Goal: Information Seeking & Learning: Learn about a topic

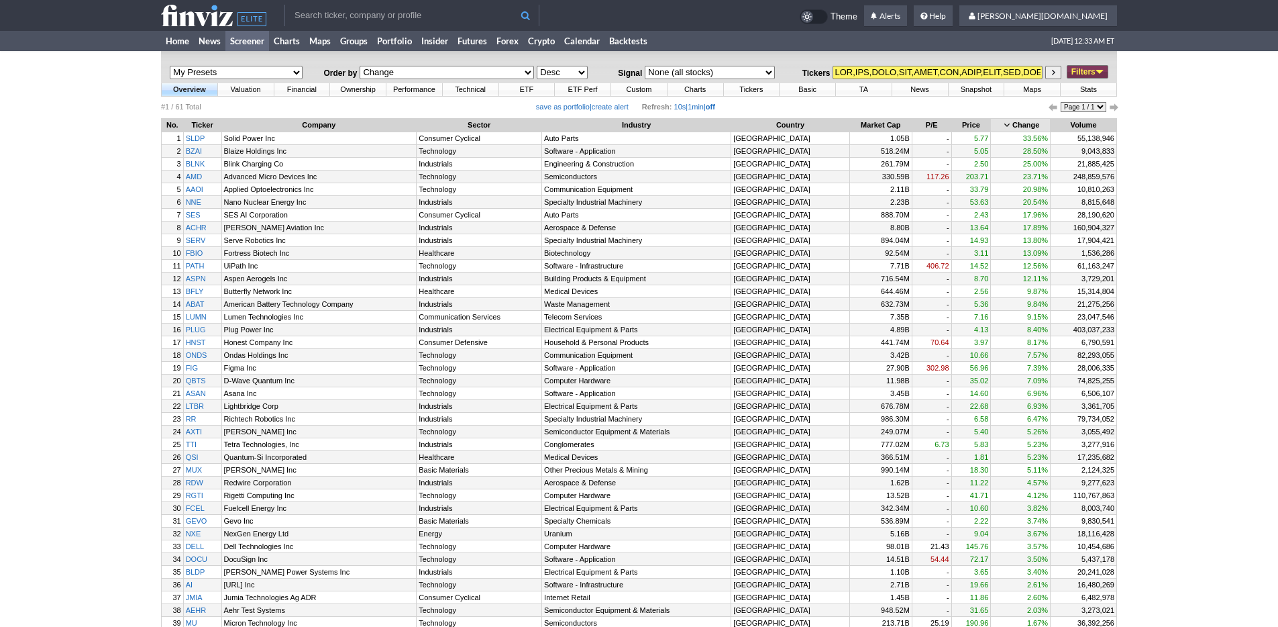
click at [90, 498] on div "My Presets -Save Screen -Edit Screens p: SECTOR p: Large p: Med p: small p: ETF…" at bounding box center [639, 500] width 1278 height 899
click at [231, 54] on table "My Presets -Save Screen -Edit Screens p: SECTOR p: Large p: Med p: small p: ETF…" at bounding box center [639, 67] width 956 height 32
click at [248, 43] on link "Screener" at bounding box center [247, 41] width 44 height 20
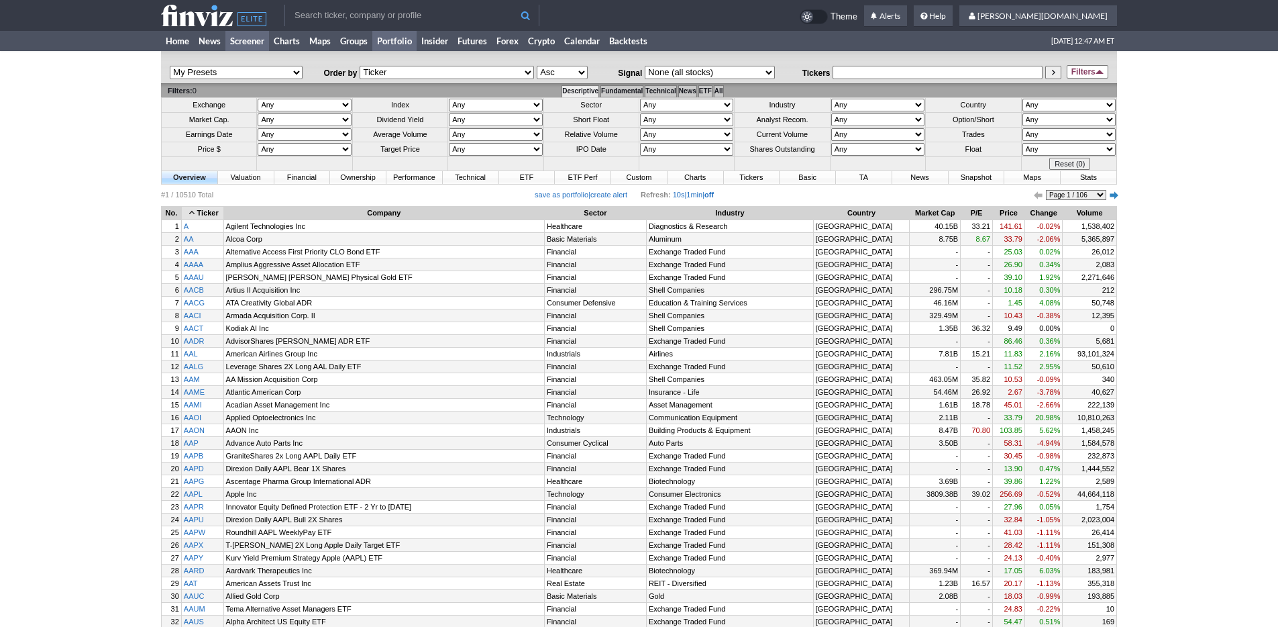
click at [415, 42] on link "Portfolio" at bounding box center [394, 41] width 44 height 20
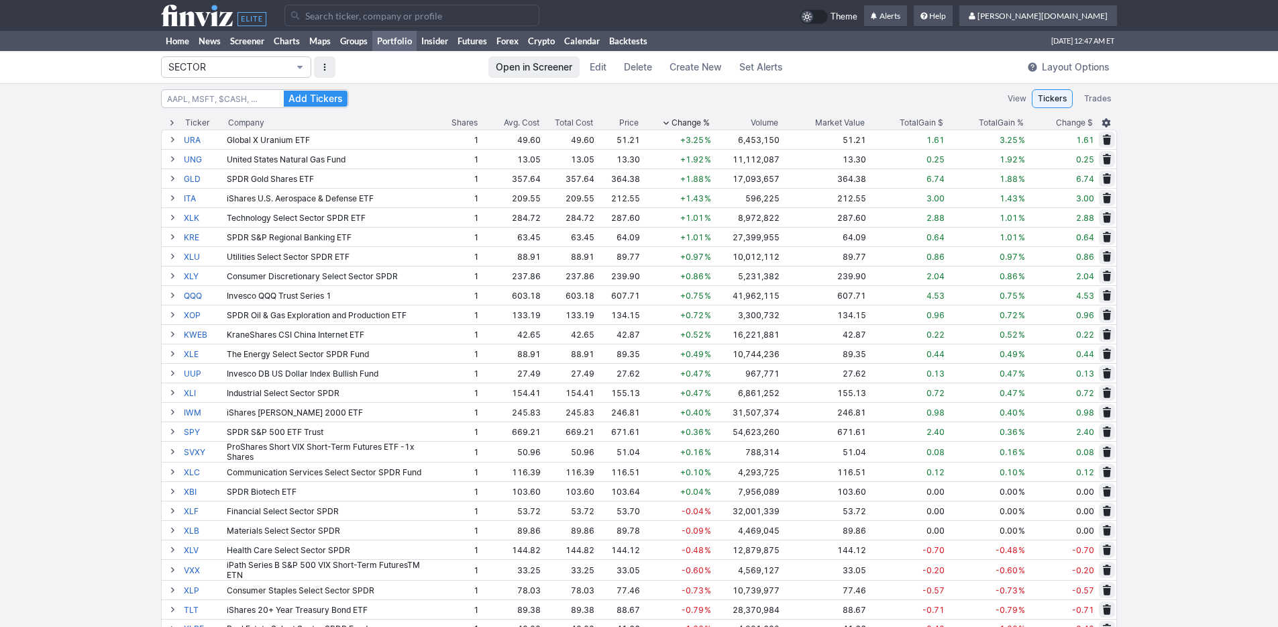
click at [244, 64] on span "SECTOR" at bounding box center [229, 66] width 122 height 13
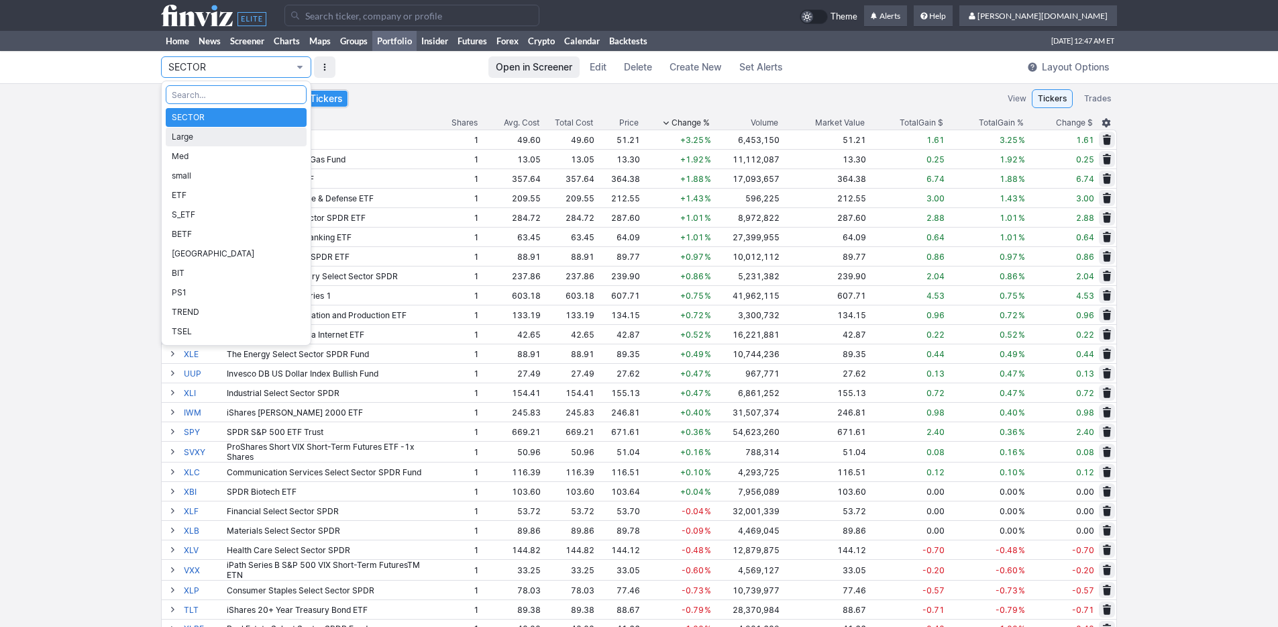
click at [239, 133] on span "Large" at bounding box center [236, 136] width 129 height 13
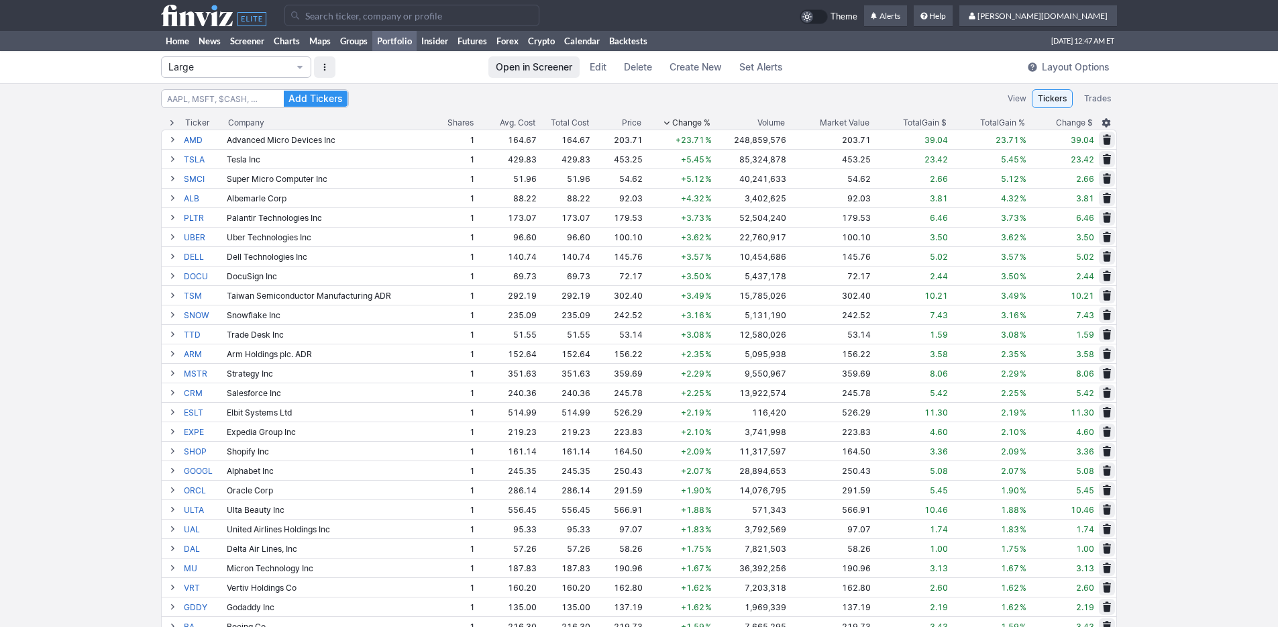
click at [547, 70] on span "Open in Screener" at bounding box center [534, 66] width 76 height 13
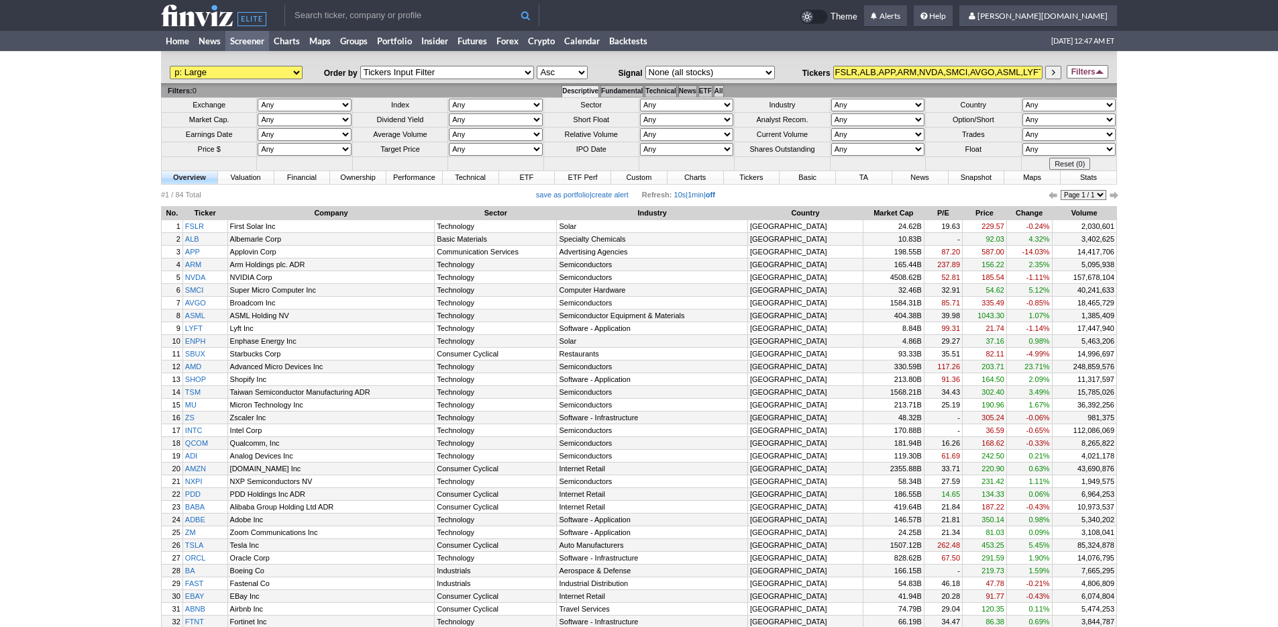
click at [723, 87] on td "All" at bounding box center [718, 91] width 9 height 12
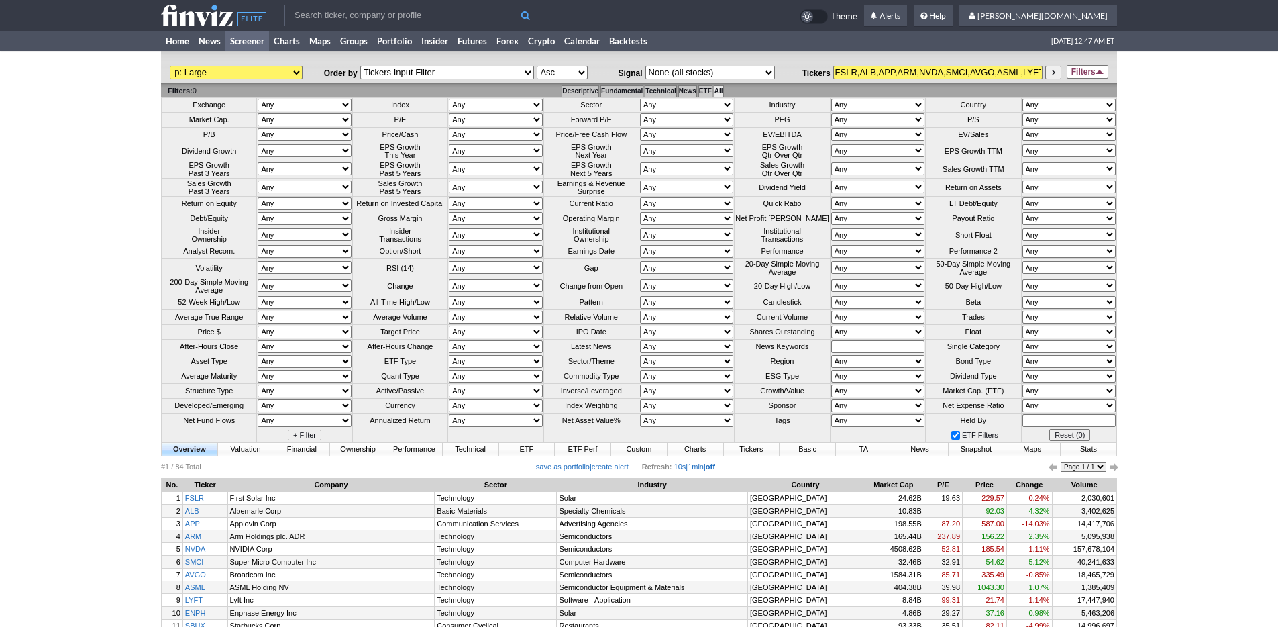
click at [836, 323] on select "Any Under 50K Under 100K Under 500K Under 750K Under 1M Over 0 Over 50K Over 10…" at bounding box center [877, 317] width 93 height 13
select select "o1000"
click at [831, 323] on select "Any Under 50K Under 100K Under 500K Under 750K Under 1M Over 0 Over 50K Over 10…" at bounding box center [877, 317] width 93 height 13
click at [685, 323] on select "Any Over 10 Over 5 Over 3 Over 2 Over 1.5 Over 1 Over 0.75 Over 0.5 Over 0.25 U…" at bounding box center [686, 317] width 93 height 13
select select "o1"
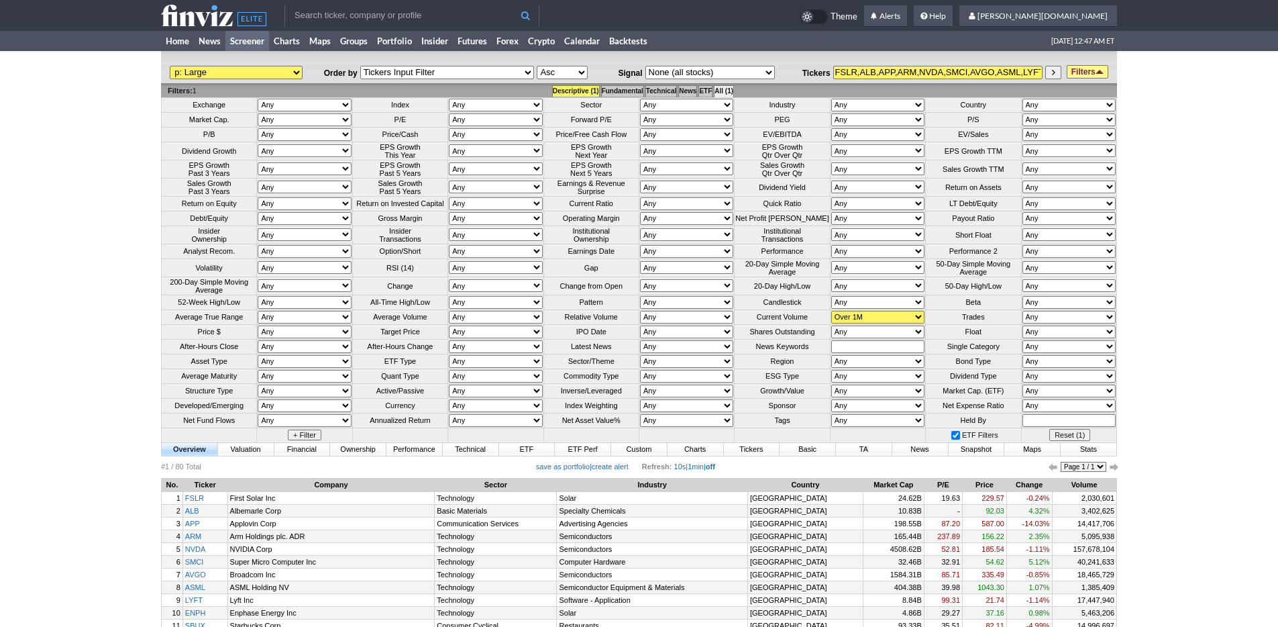
click at [640, 323] on select "Any Over 10 Over 5 Over 3 Over 2 Over 1.5 Over 1 Over 0.75 Over 0.5 Over 0.25 U…" at bounding box center [686, 317] width 93 height 13
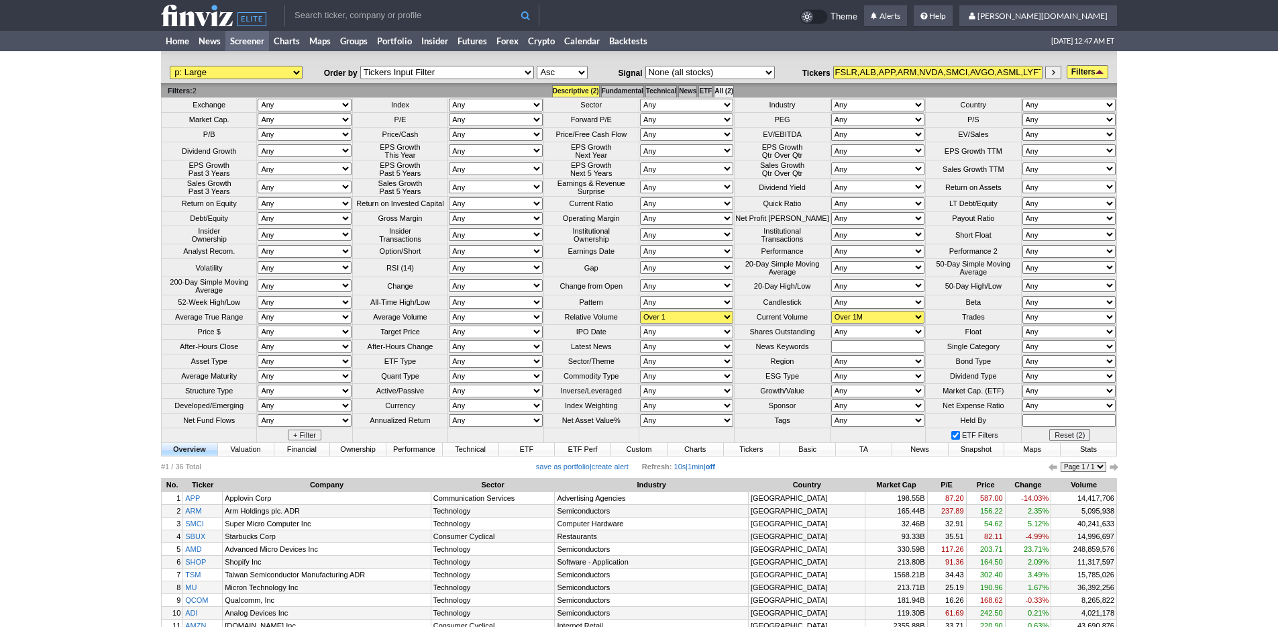
click at [1083, 72] on link "Filters" at bounding box center [1088, 71] width 42 height 13
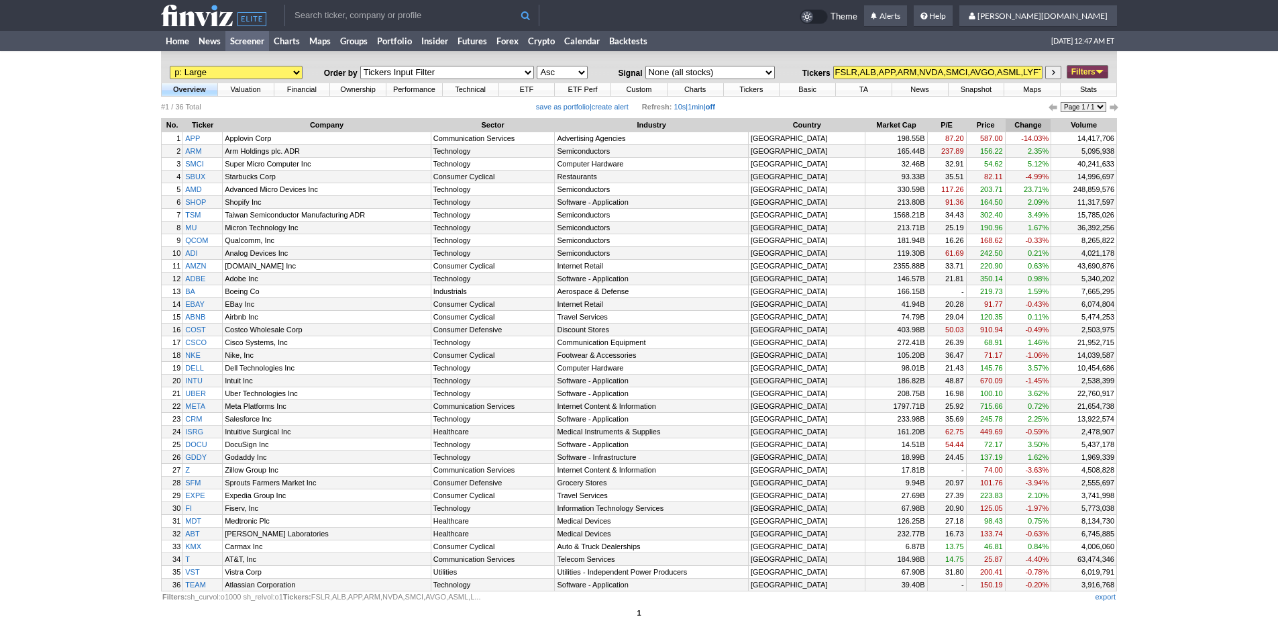
click at [1025, 124] on th "Change" at bounding box center [1029, 125] width 46 height 13
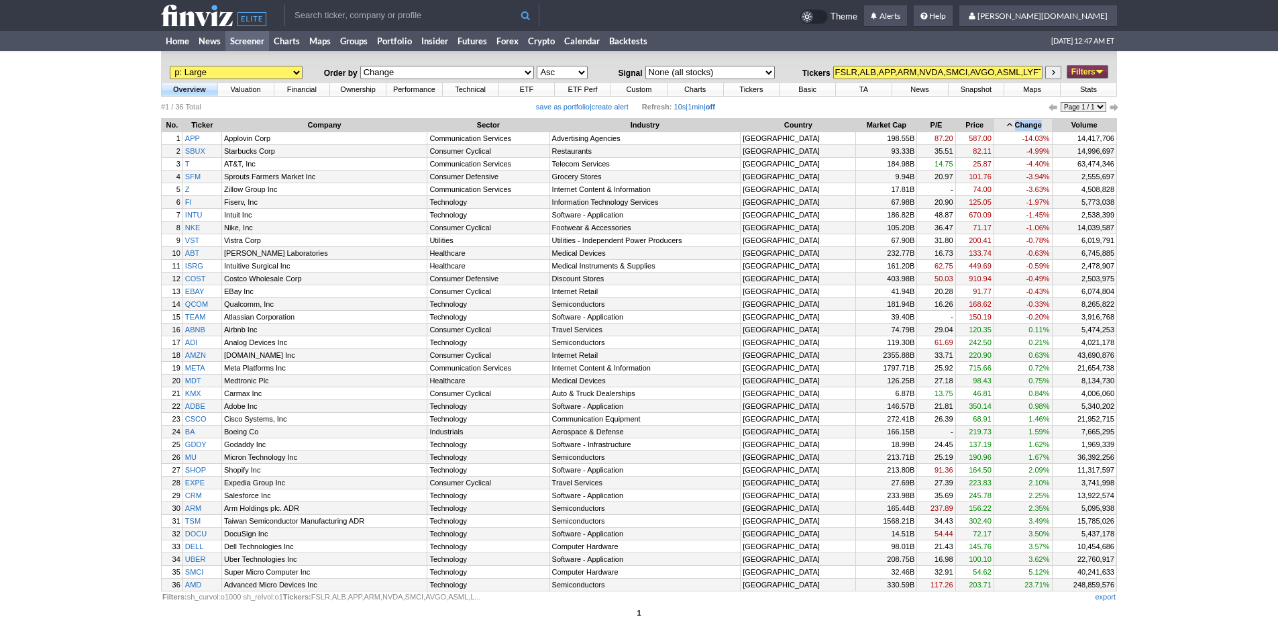
click at [1025, 125] on th "Change" at bounding box center [1023, 125] width 58 height 13
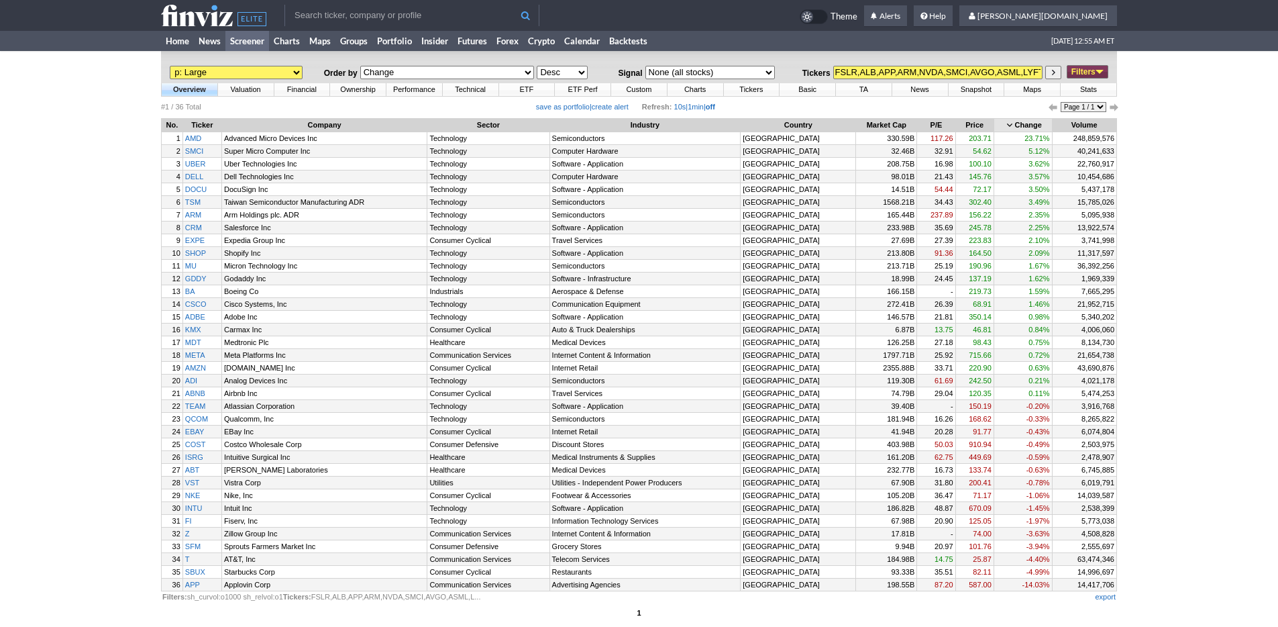
click at [233, 72] on select "My Presets -Save Screen -Edit Screens p: SECTOR p: Large p: Med p: small p: ETF…" at bounding box center [236, 72] width 133 height 13
click at [170, 66] on select "My Presets -Save Screen -Edit Screens p: SECTOR p: Large p: Med p: small p: ETF…" at bounding box center [236, 72] width 133 height 13
select select "My Presets"
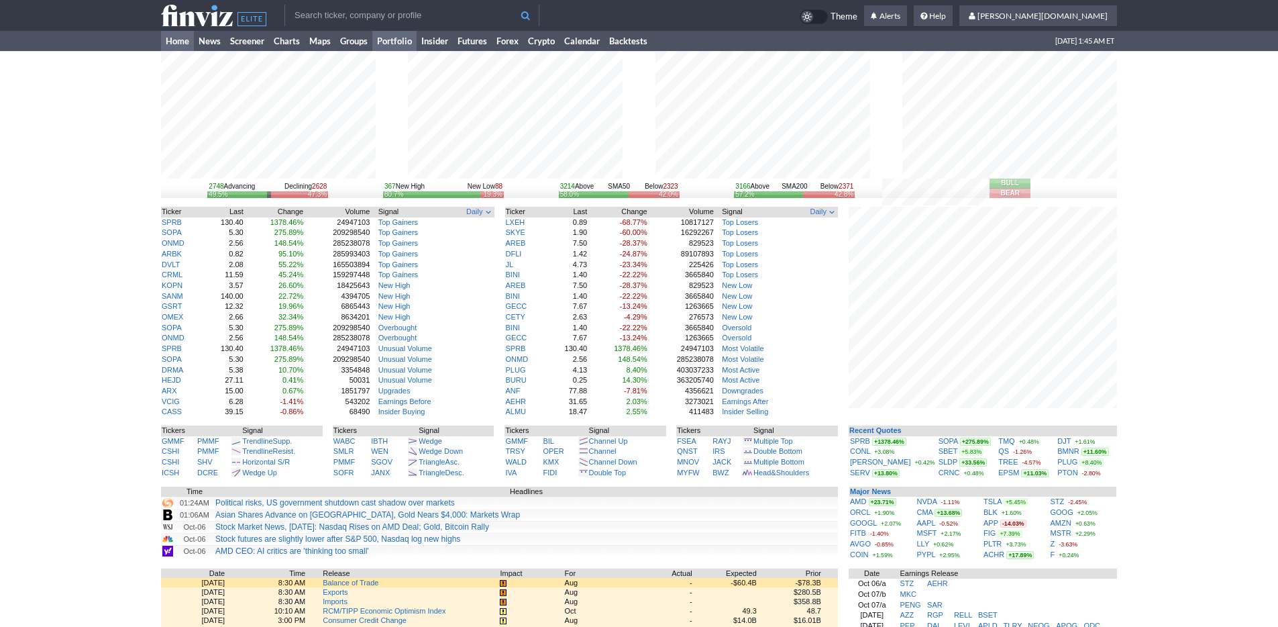
click at [408, 40] on link "Portfolio" at bounding box center [394, 41] width 44 height 20
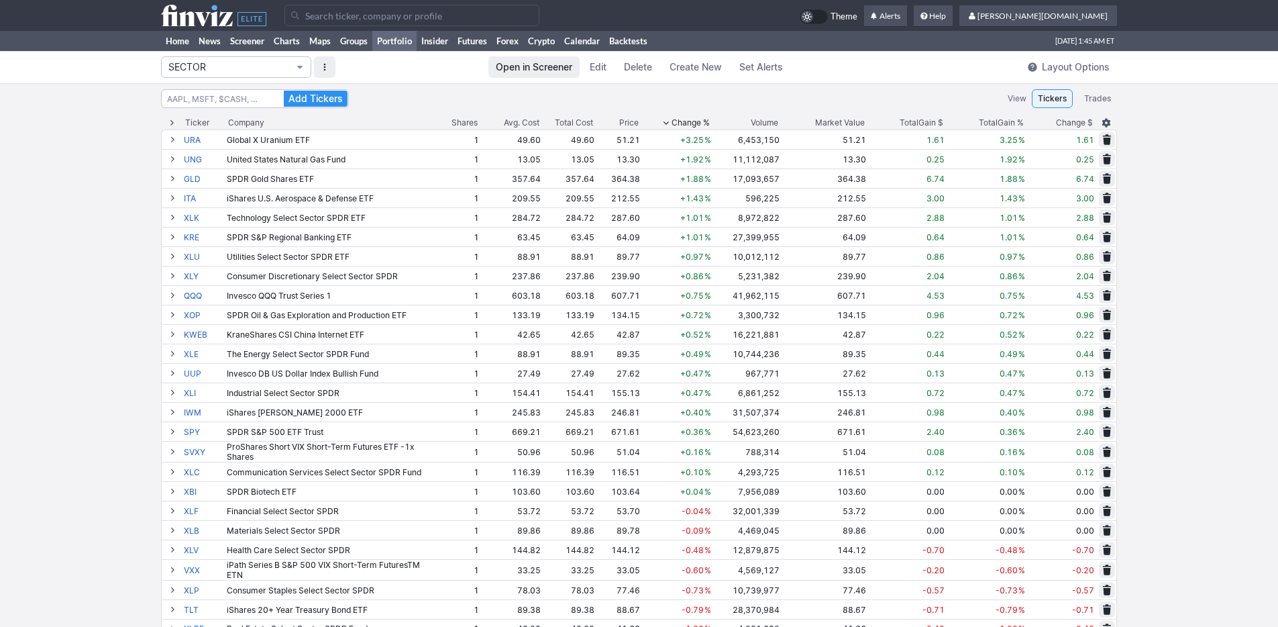
click at [248, 66] on span "SECTOR" at bounding box center [229, 66] width 122 height 13
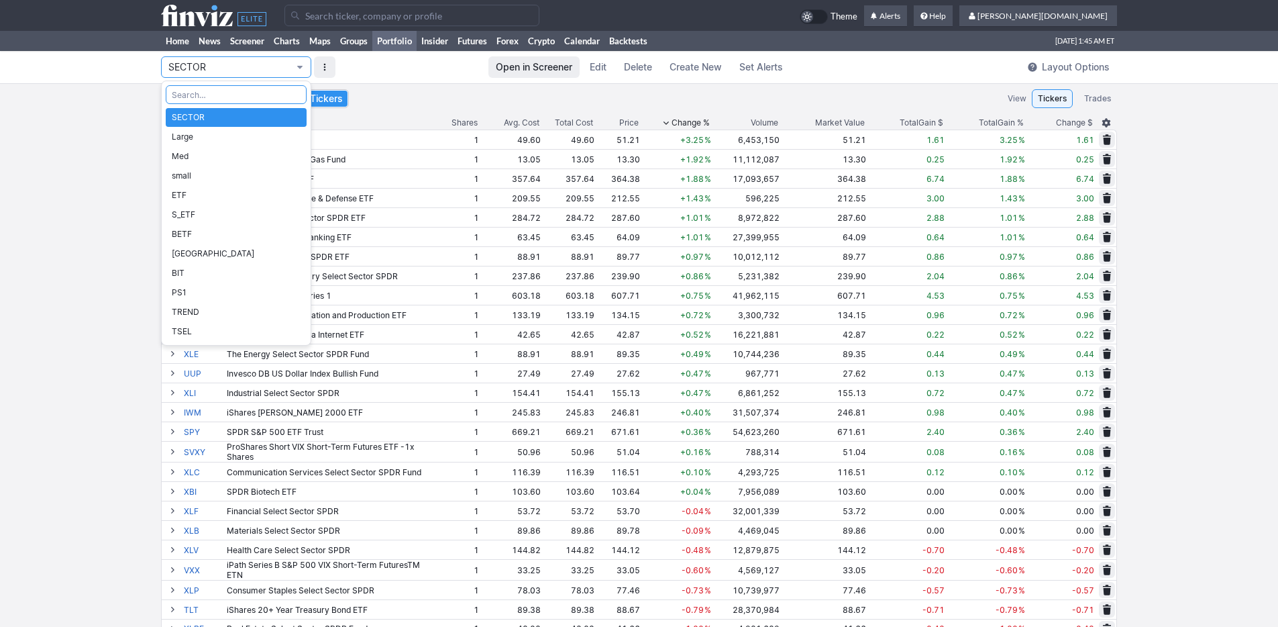
click at [438, 78] on div at bounding box center [639, 313] width 1278 height 627
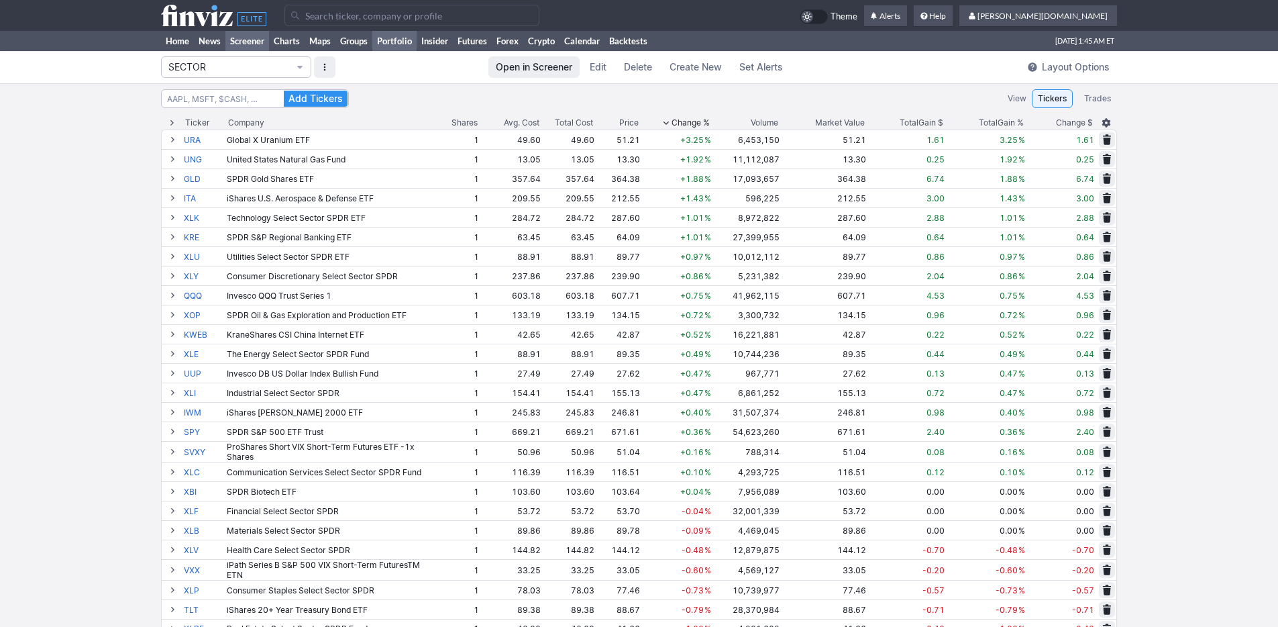
click at [241, 42] on link "Screener" at bounding box center [247, 41] width 44 height 20
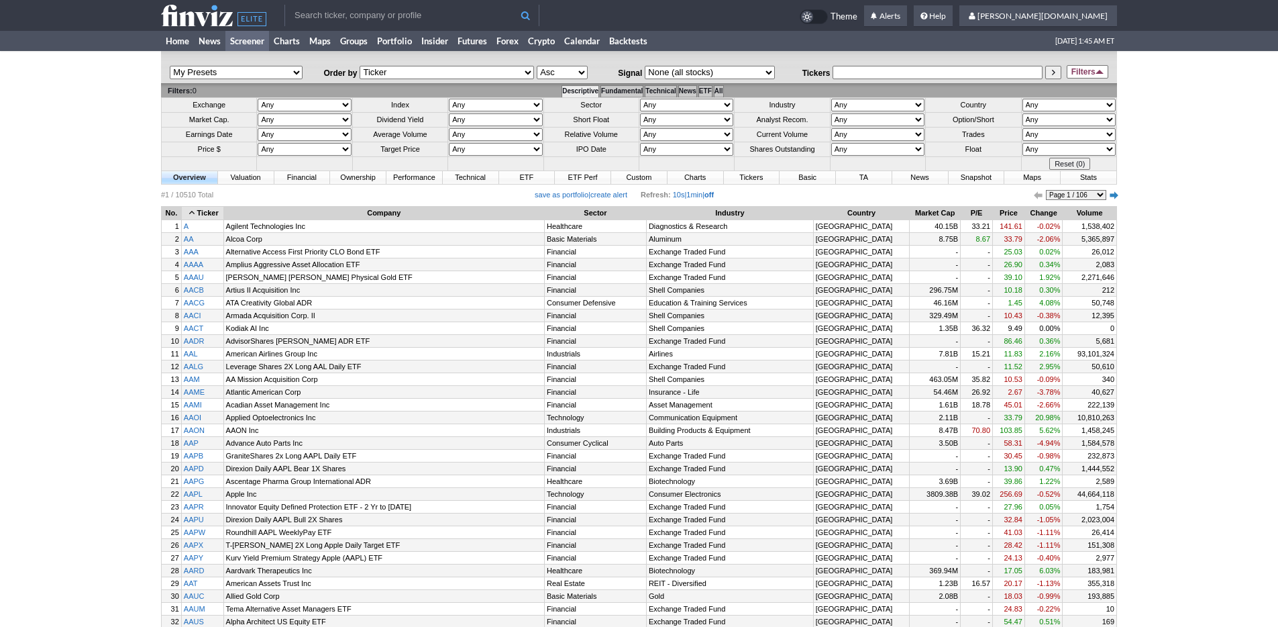
click at [858, 101] on select "Any Stocks only (ex-Funds) Exchange Traded Fund Advertising Agencies Aerospace …" at bounding box center [877, 105] width 93 height 13
select select "stocksonly"
click at [831, 99] on select "Any Stocks only (ex-Funds) Exchange Traded Fund Advertising Agencies Aerospace …" at bounding box center [877, 105] width 93 height 13
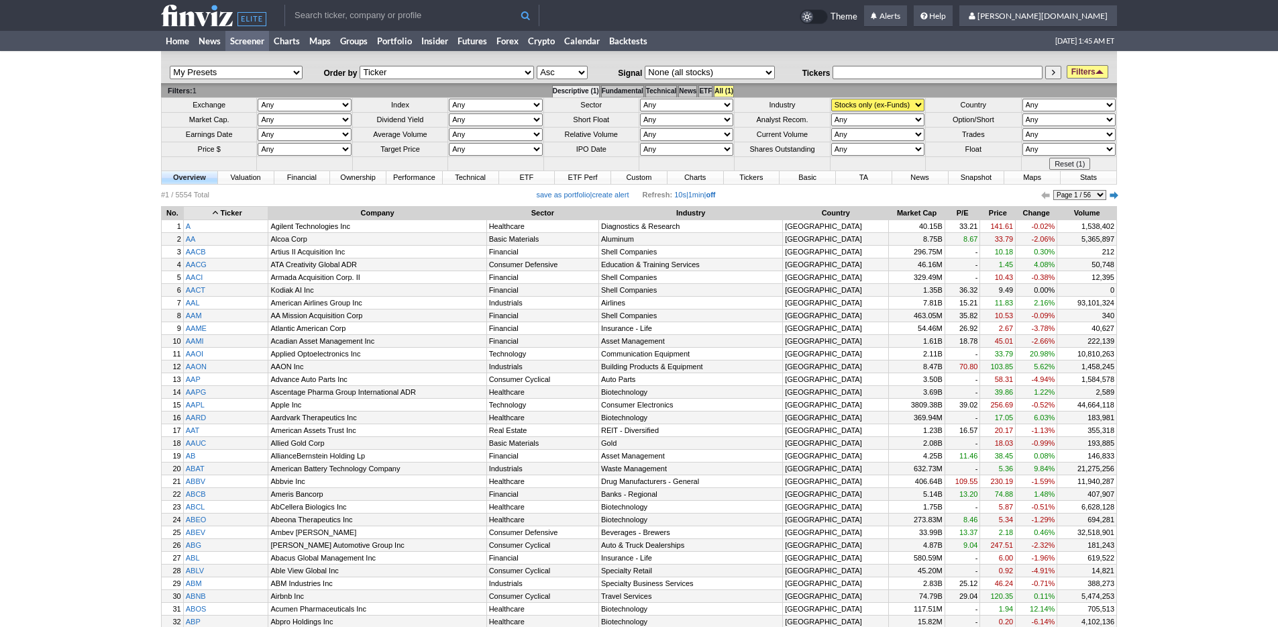
click at [734, 95] on td "All (1)" at bounding box center [723, 91] width 19 height 12
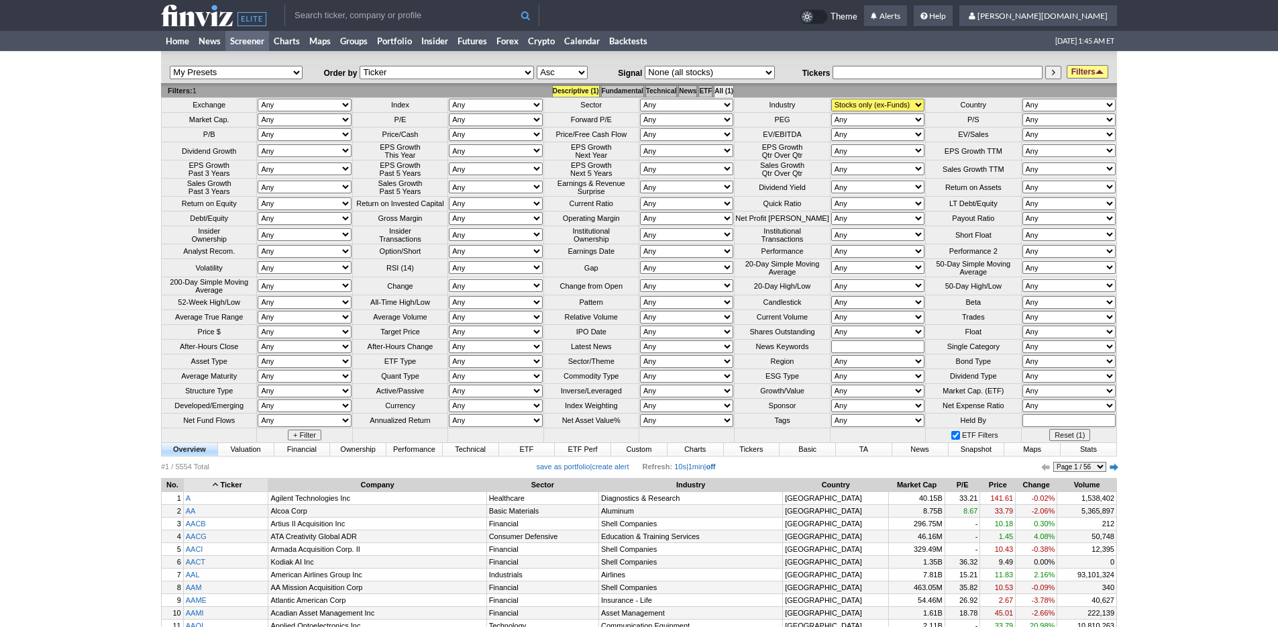
click at [660, 323] on select "Any Over 10 Over 5 Over 3 Over 2 Over 1.5 Over 1 Over 0.75 Over 0.5 Over 0.25 U…" at bounding box center [686, 317] width 93 height 13
select select "o1"
click at [640, 323] on select "Any Over 10 Over 5 Over 3 Over 2 Over 1.5 Over 1 Over 0.75 Over 0.5 Over 0.25 U…" at bounding box center [686, 317] width 93 height 13
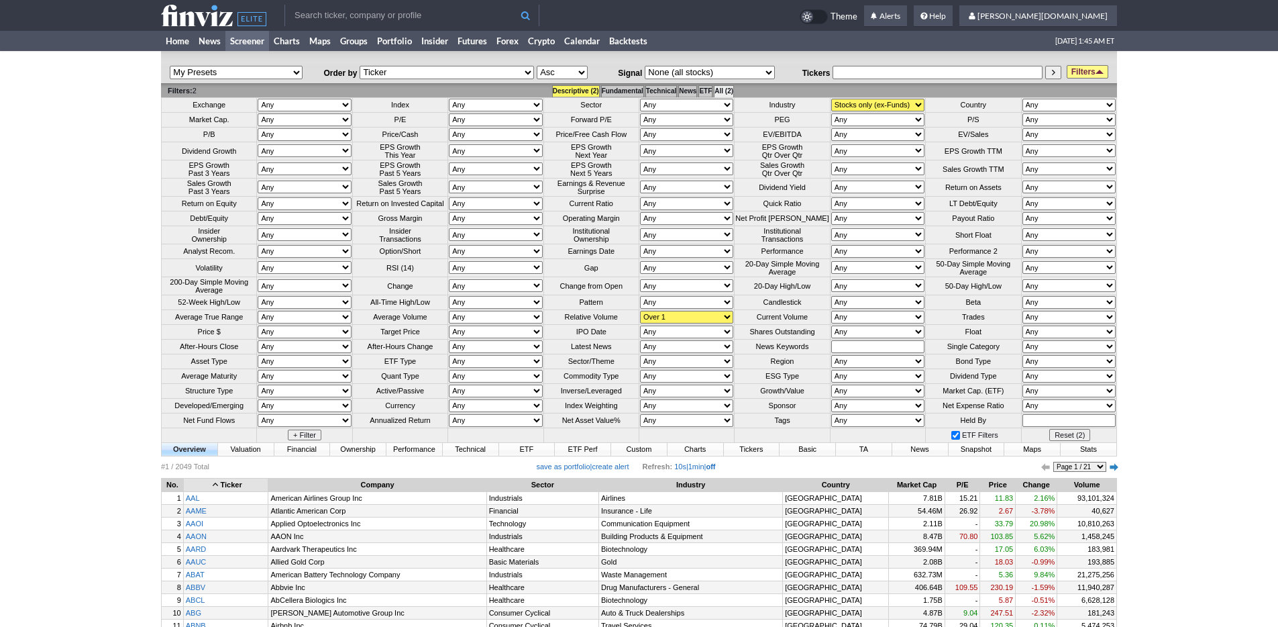
click at [841, 323] on select "Any Under 50K Under 100K Under 500K Under 750K Under 1M Over 0 Over 50K Over 10…" at bounding box center [877, 317] width 93 height 13
select select "o1000"
click at [831, 323] on select "Any Under 50K Under 100K Under 500K Under 750K Under 1M Over 0 Over 50K Over 10…" at bounding box center [877, 317] width 93 height 13
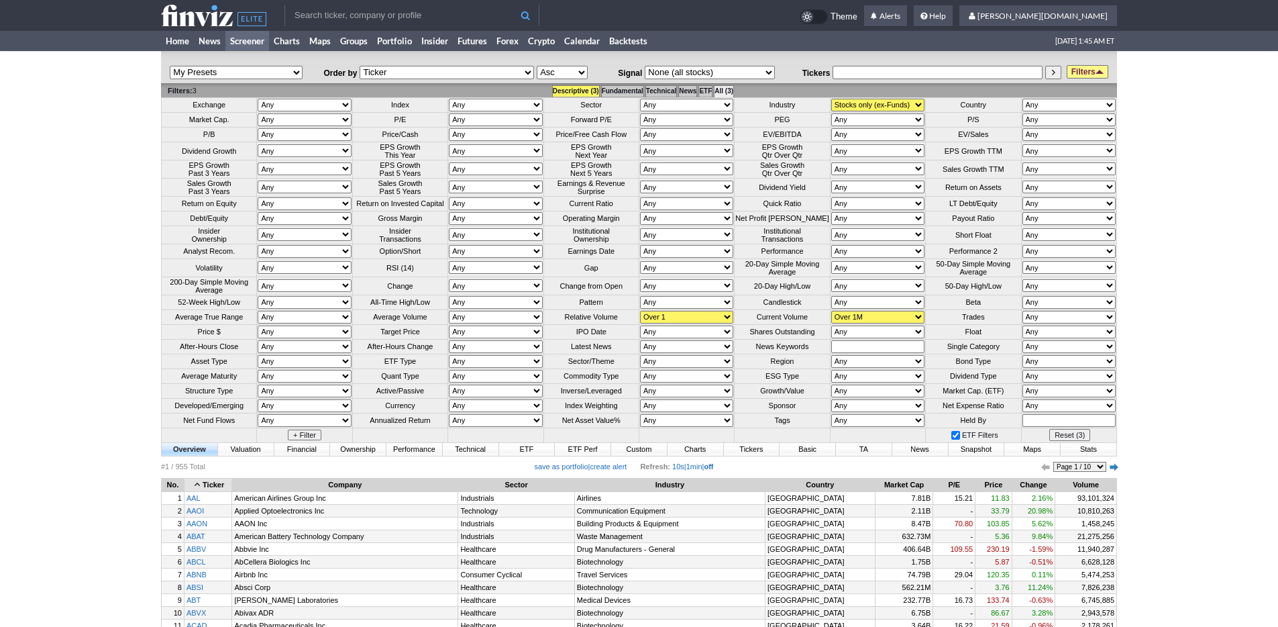
click at [676, 323] on select "Any Over 10 Over 5 Over 3 Over 2 Over 1.5 Over 1 Over 0.75 Over 0.5 Over 0.25 U…" at bounding box center [686, 317] width 93 height 13
select select "o1.5"
click at [640, 323] on select "Any Over 10 Over 5 Over 3 Over 2 Over 1.5 Over 1 Over 0.75 Over 0.5 Over 0.25 U…" at bounding box center [686, 317] width 93 height 13
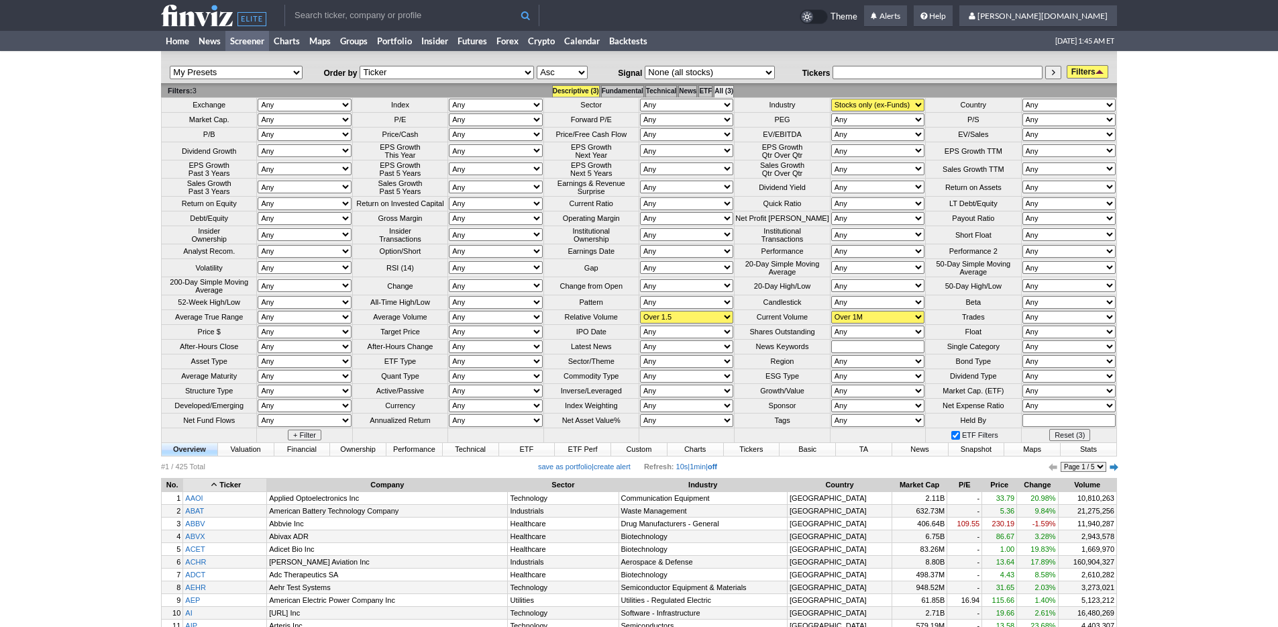
click at [1091, 75] on link "Filters" at bounding box center [1088, 71] width 42 height 13
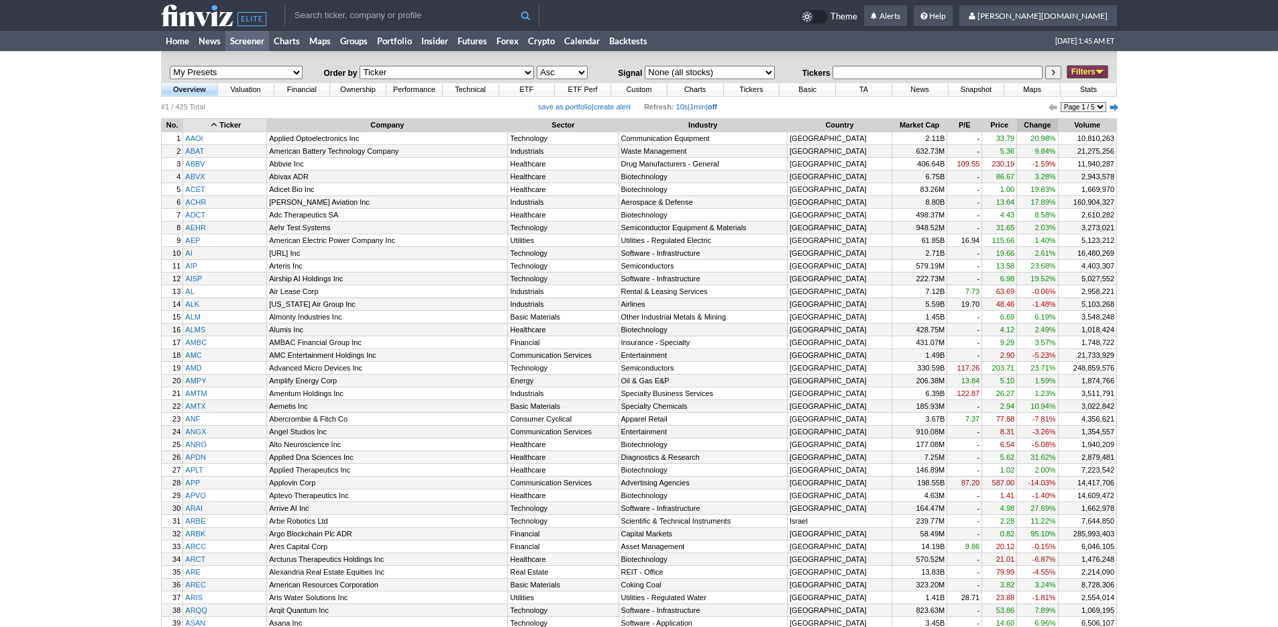
click at [1024, 131] on th "Change" at bounding box center [1037, 125] width 40 height 13
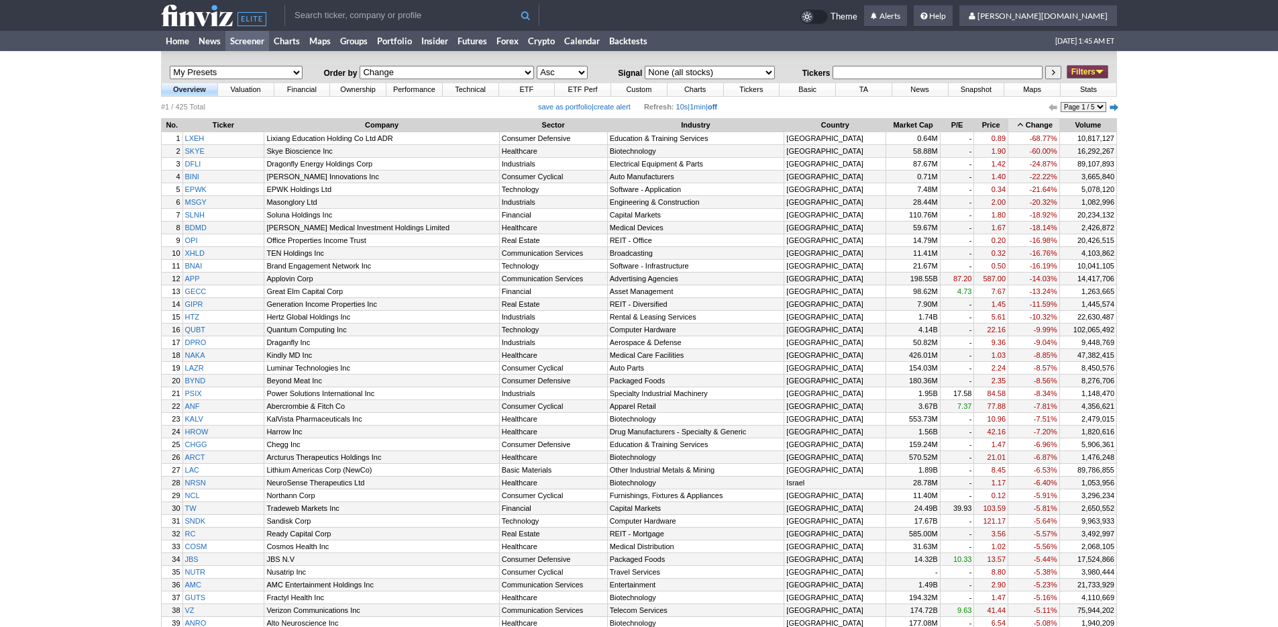
click at [1025, 127] on th "Change" at bounding box center [1033, 125] width 51 height 13
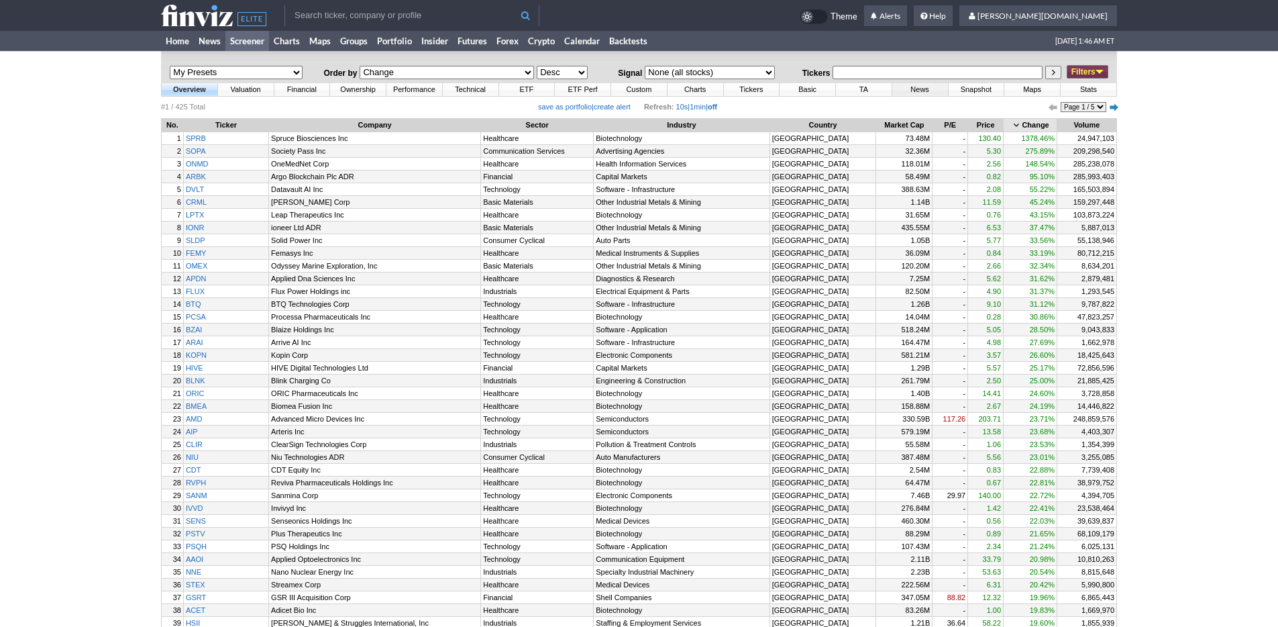
click at [914, 87] on link "News" at bounding box center [920, 89] width 56 height 13
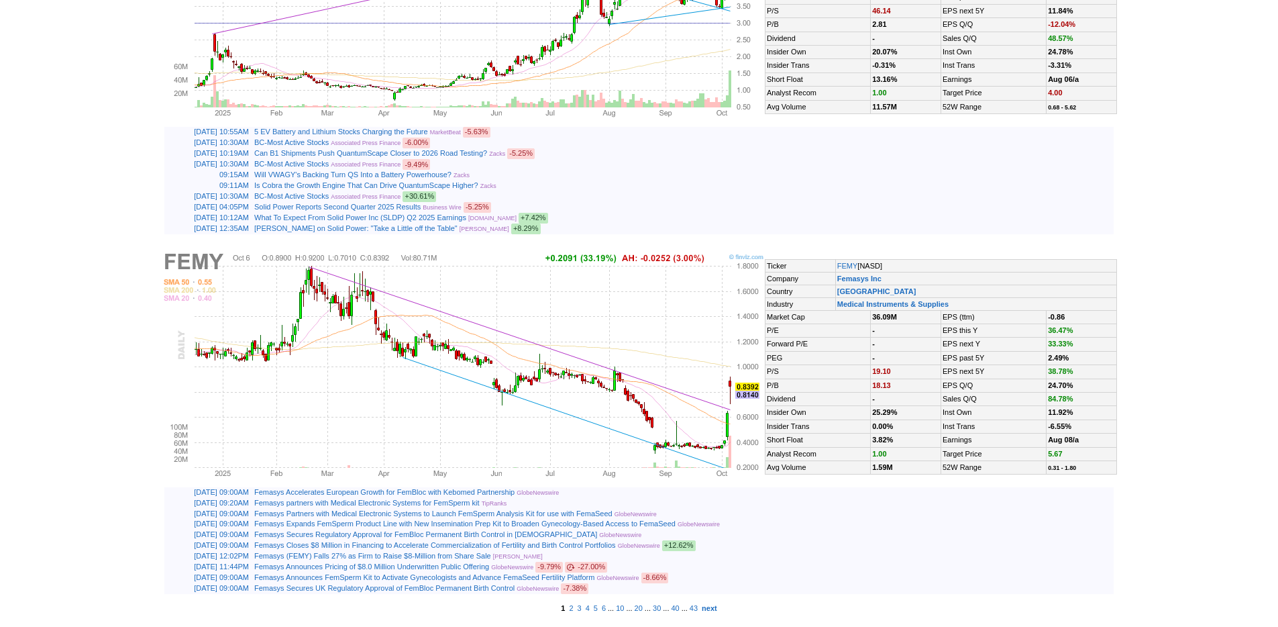
scroll to position [3121, 0]
click at [717, 608] on b "next" at bounding box center [709, 608] width 15 height 8
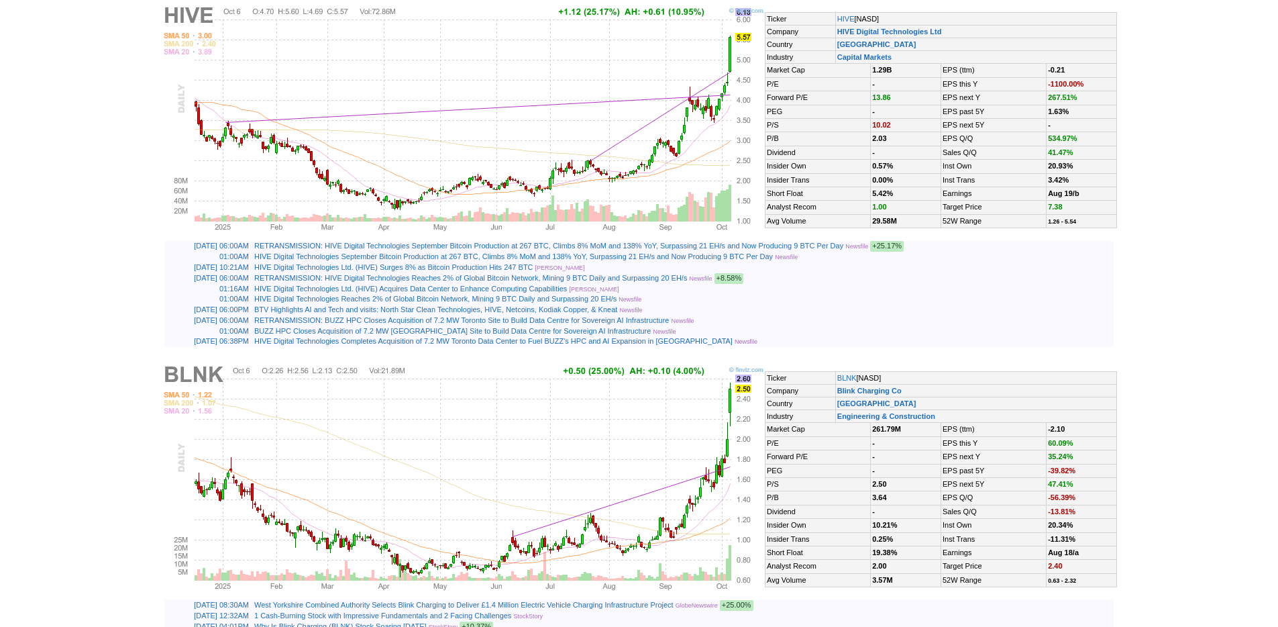
scroll to position [3113, 0]
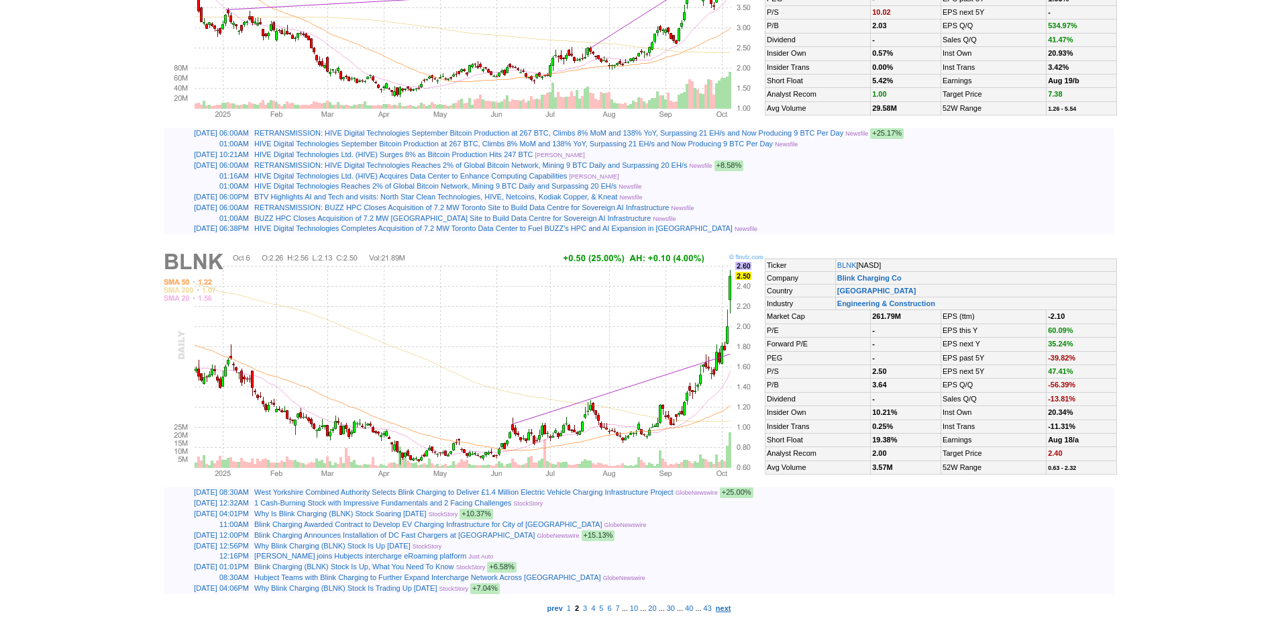
click at [731, 607] on b "next" at bounding box center [723, 608] width 15 height 8
click at [731, 606] on b "next" at bounding box center [723, 608] width 15 height 8
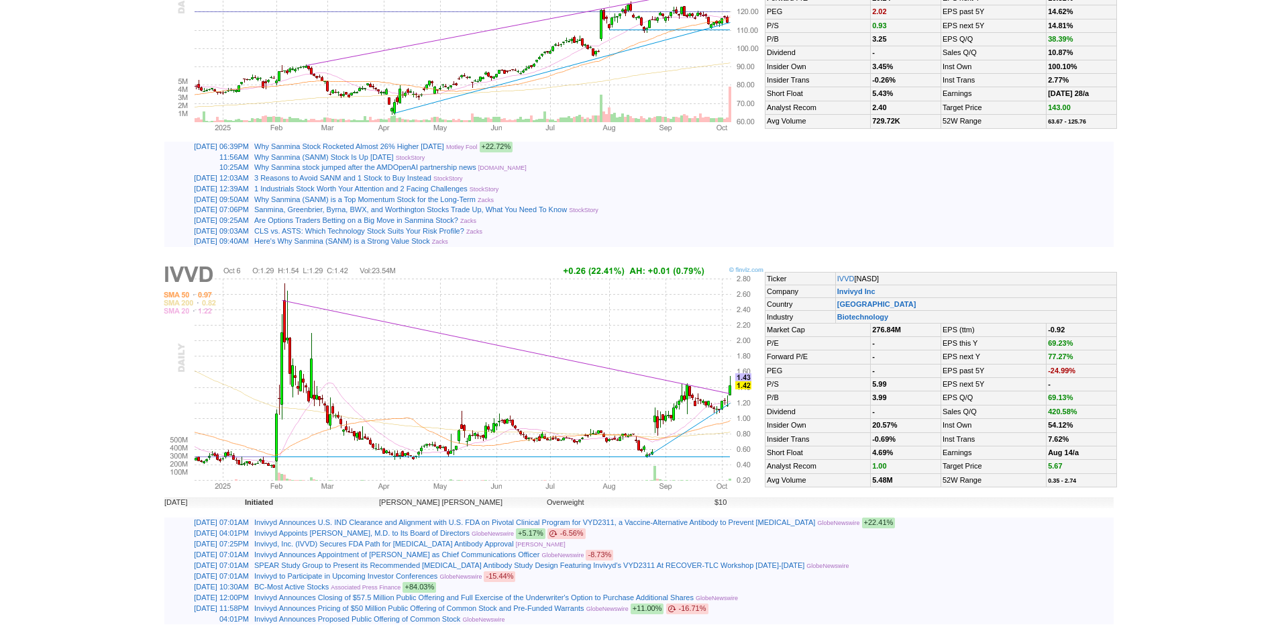
scroll to position [3193, 0]
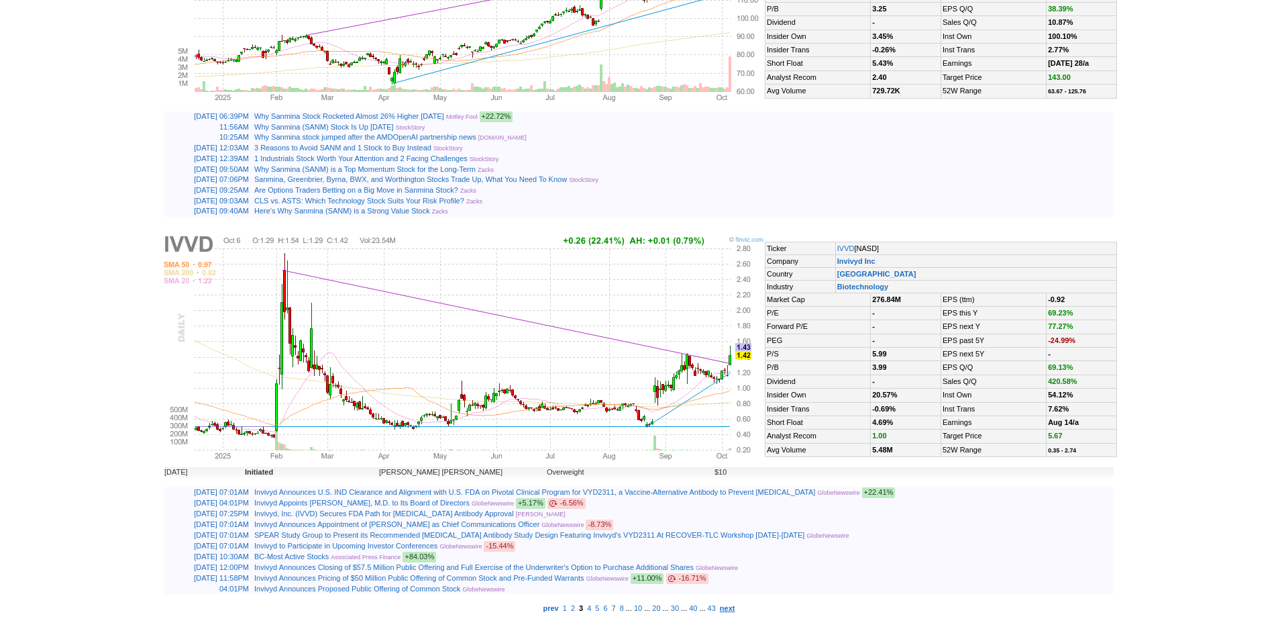
click at [735, 608] on b "next" at bounding box center [727, 608] width 15 height 8
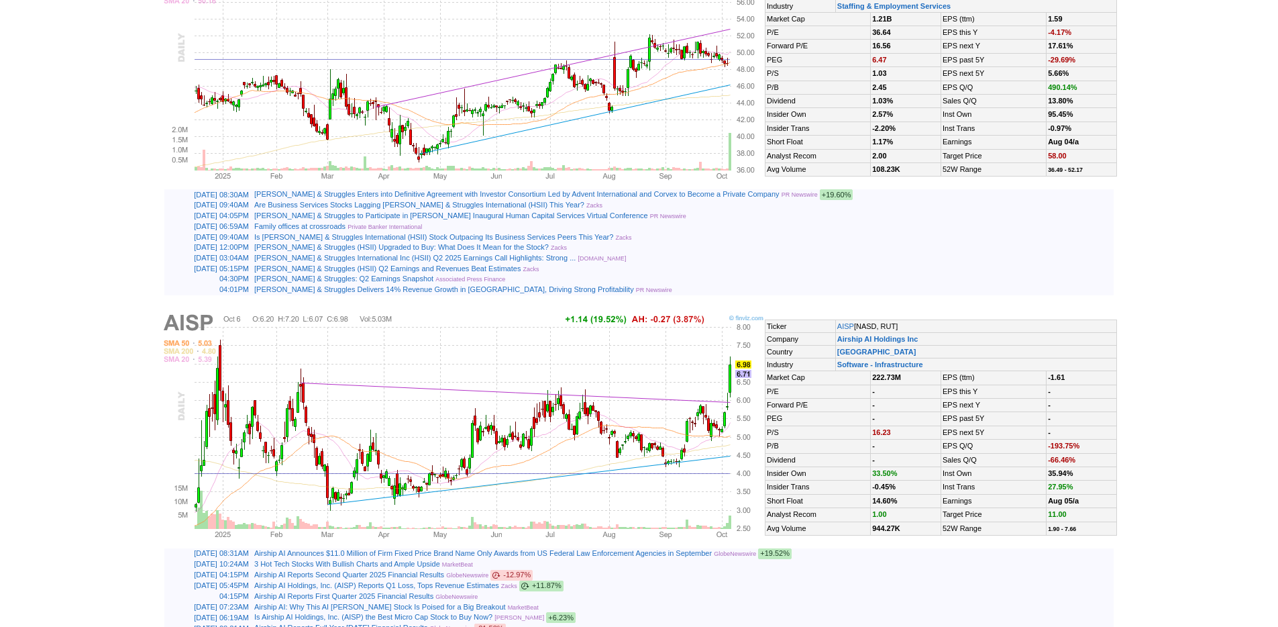
scroll to position [3176, 0]
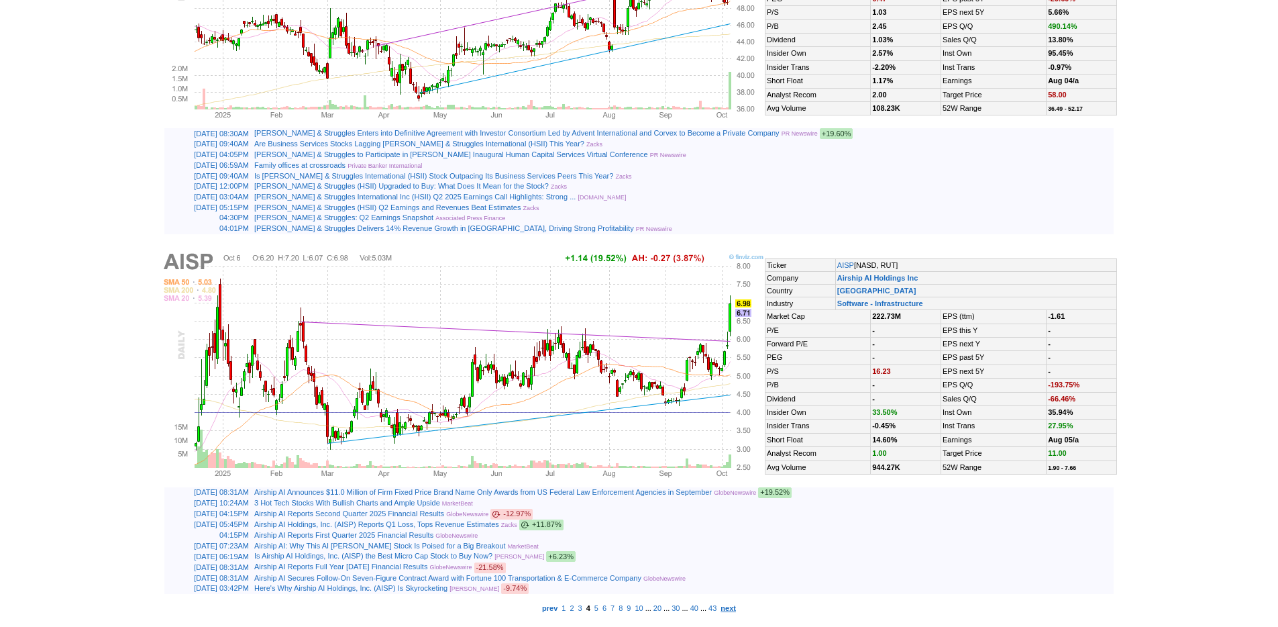
click at [736, 606] on b "next" at bounding box center [727, 608] width 15 height 8
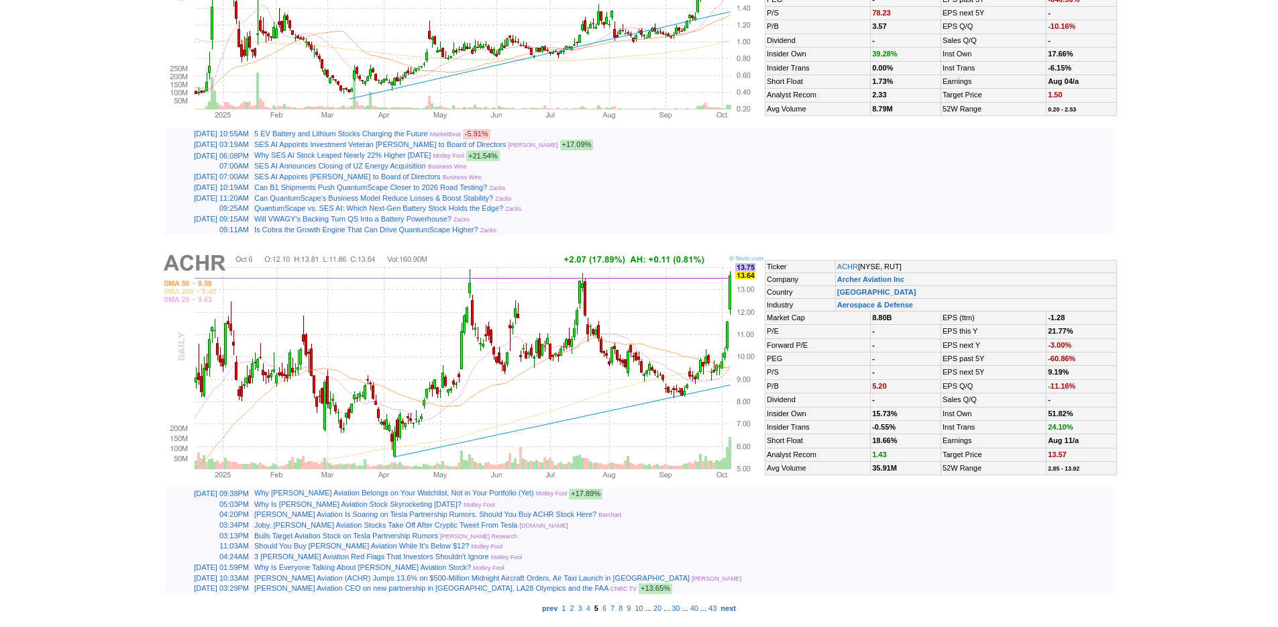
scroll to position [3197, 0]
click at [736, 607] on b "next" at bounding box center [727, 608] width 15 height 8
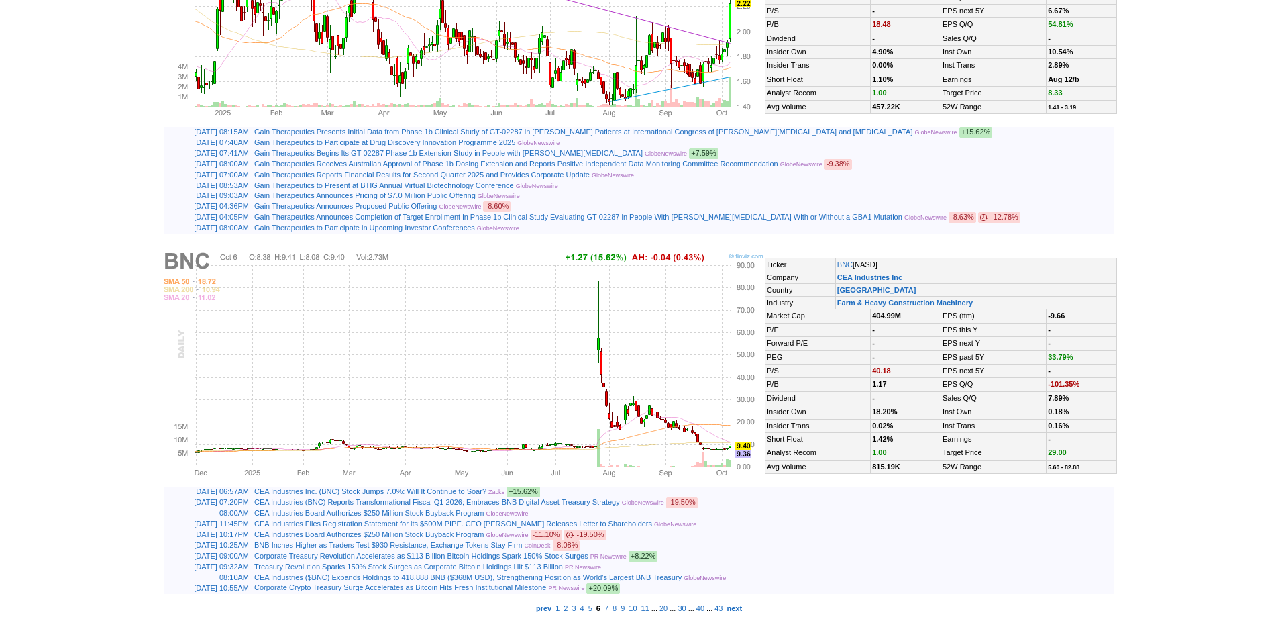
scroll to position [3109, 0]
click at [742, 609] on b "next" at bounding box center [734, 608] width 15 height 8
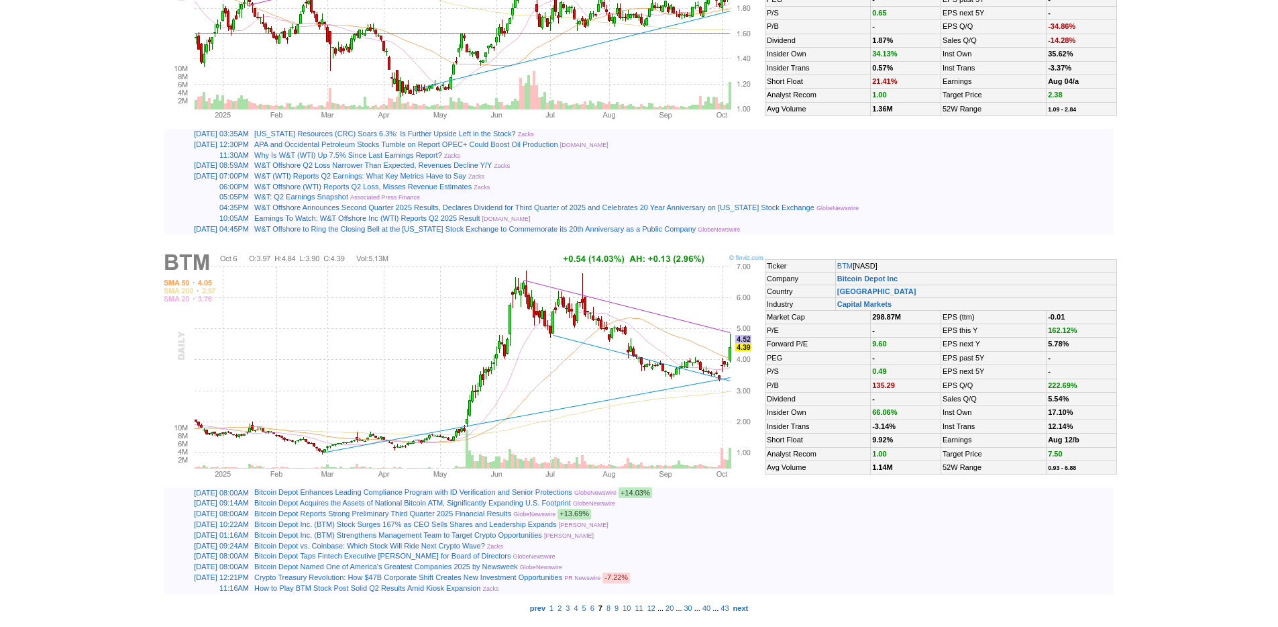
scroll to position [3170, 0]
click at [749, 610] on b "next" at bounding box center [740, 608] width 15 height 8
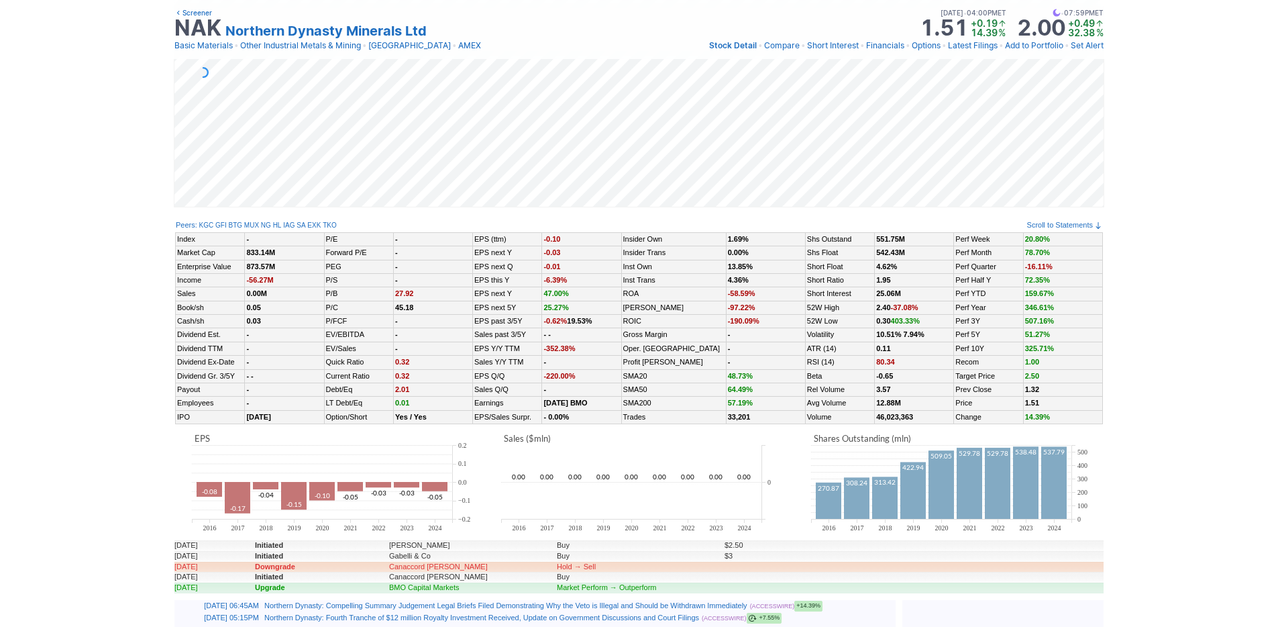
scroll to position [405, 0]
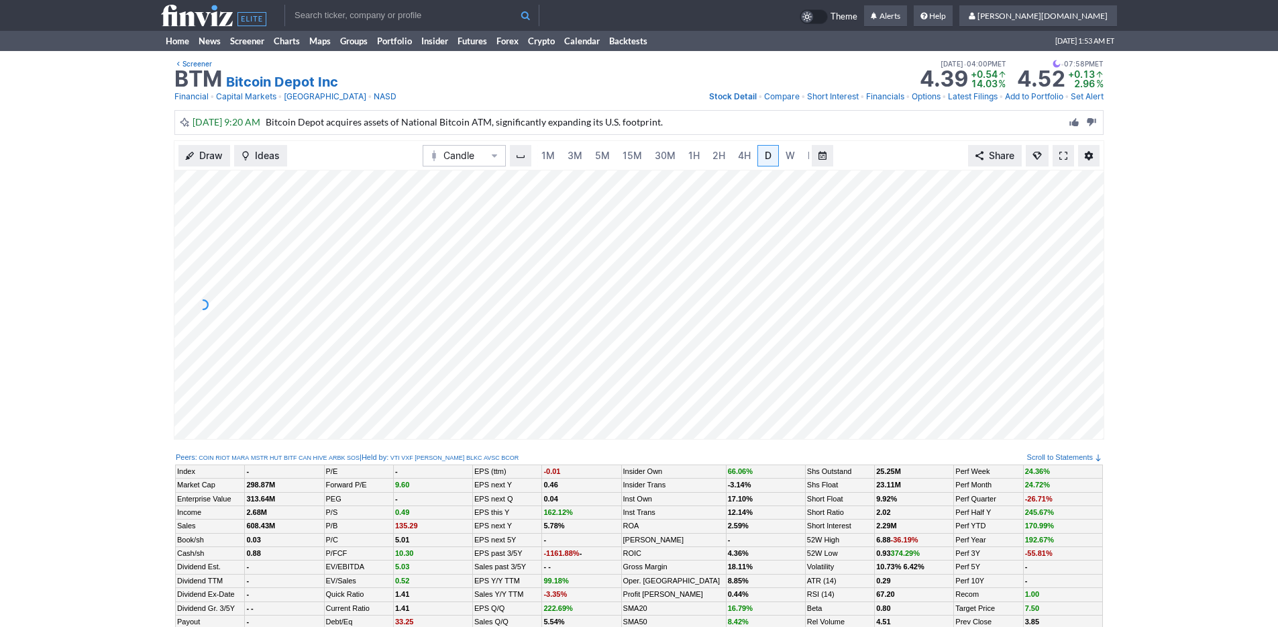
scroll to position [0, 13]
click at [794, 156] on span "M" at bounding box center [798, 155] width 9 height 11
click at [724, 155] on span "4H" at bounding box center [730, 155] width 13 height 11
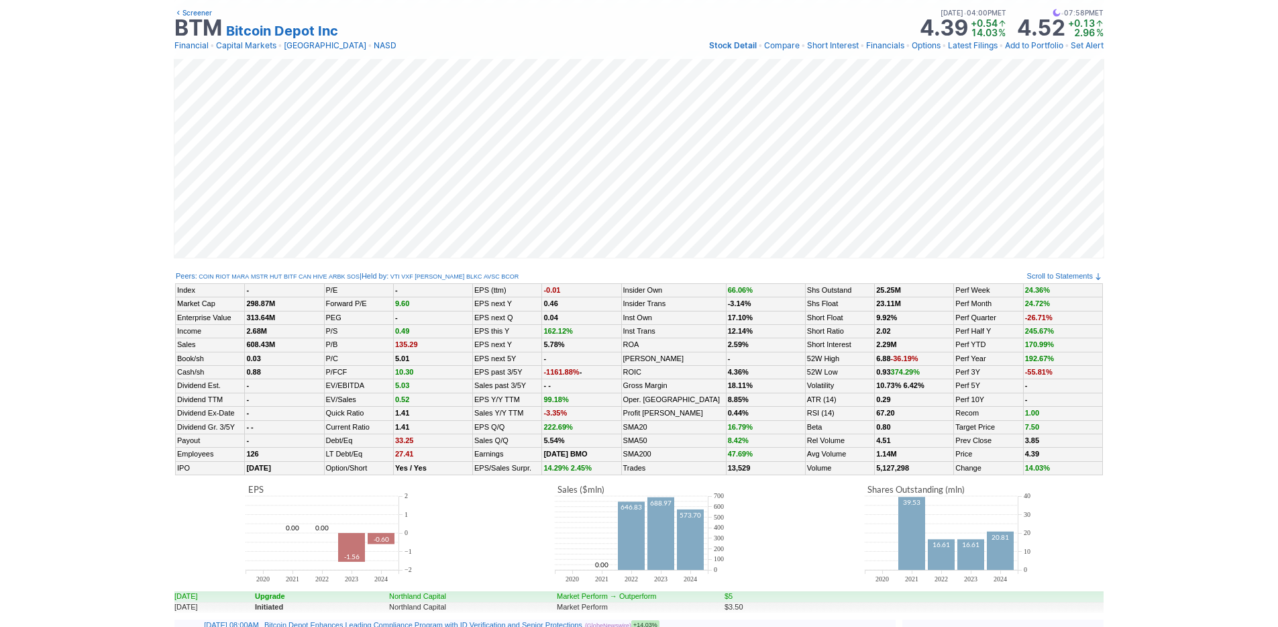
scroll to position [231, 0]
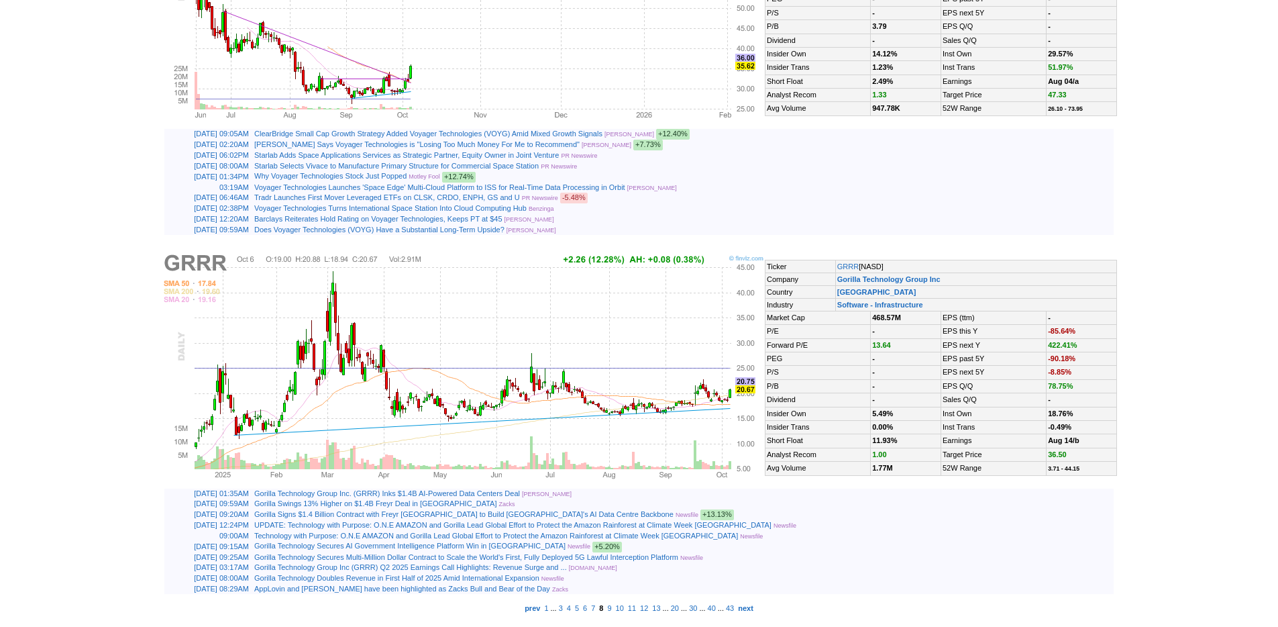
scroll to position [3174, 0]
click at [753, 609] on b "next" at bounding box center [745, 608] width 15 height 8
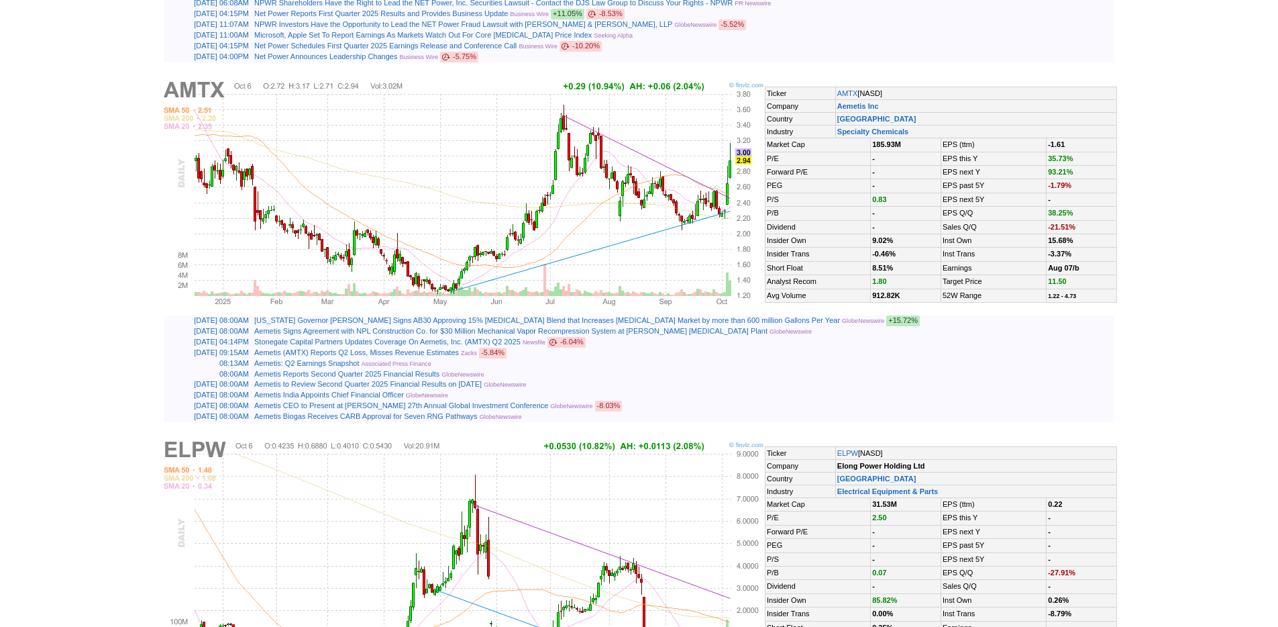
scroll to position [3111, 0]
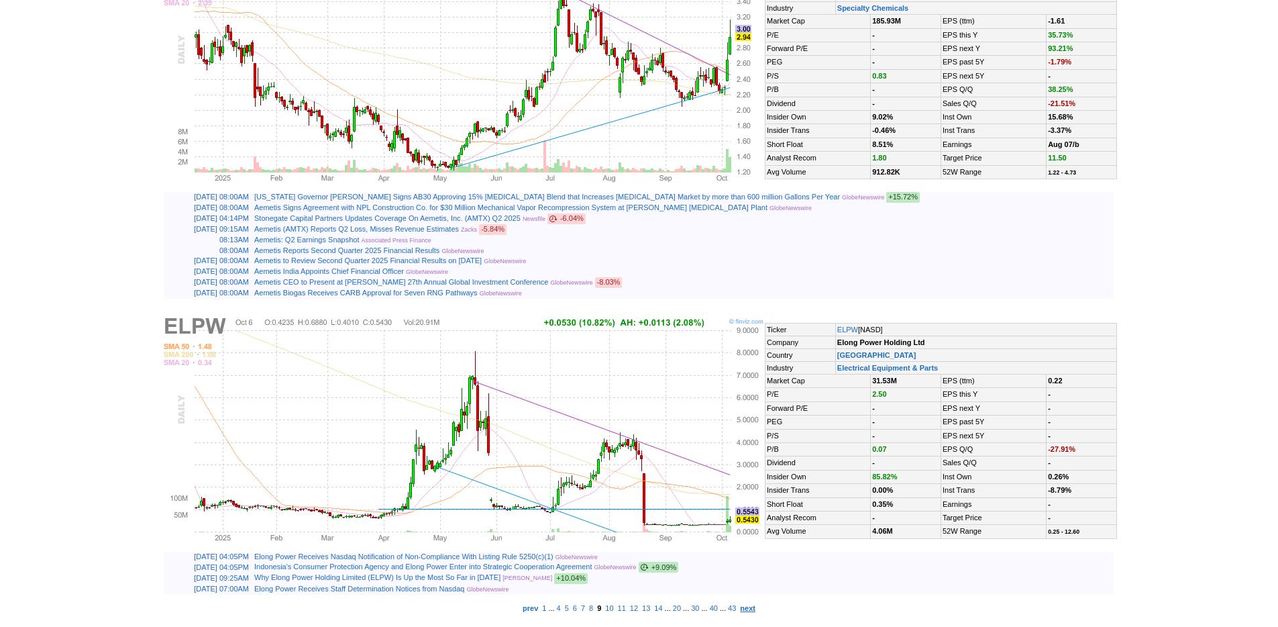
click at [755, 606] on b "next" at bounding box center [747, 608] width 15 height 8
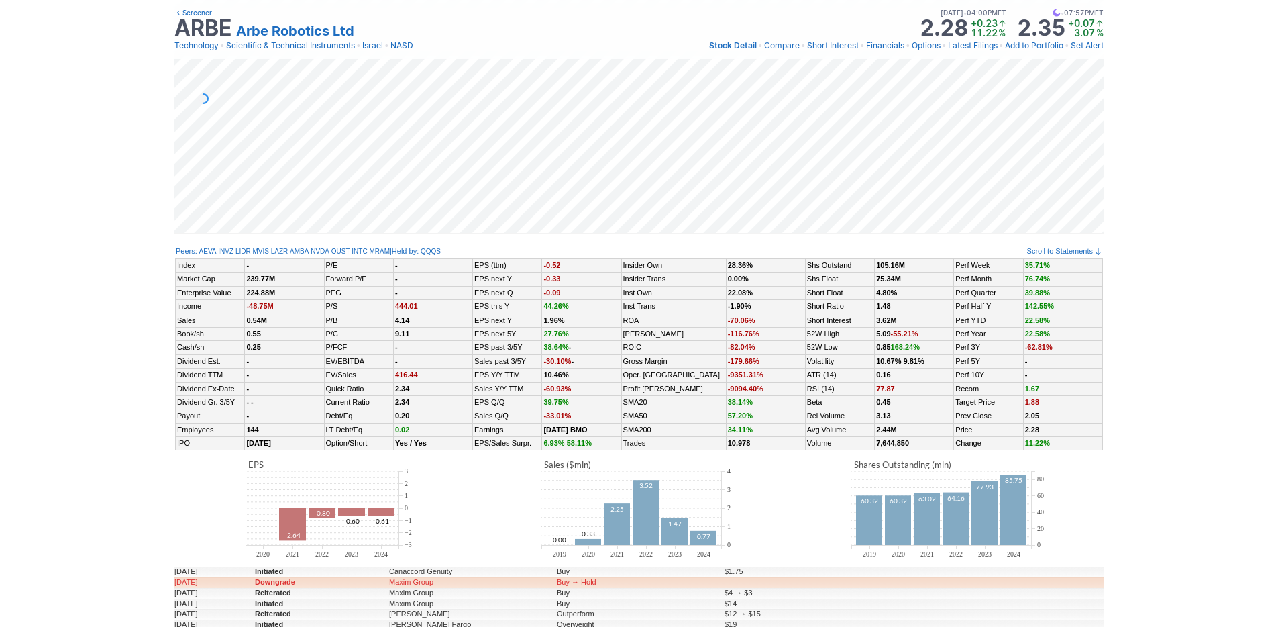
scroll to position [156, 0]
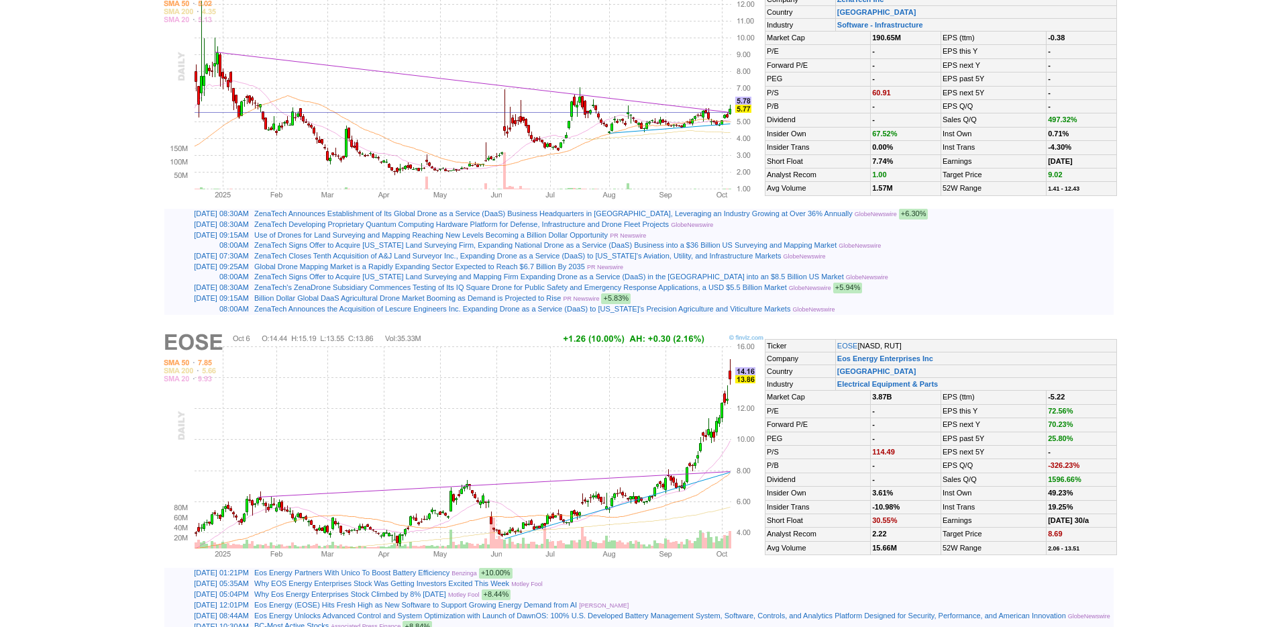
scroll to position [3103, 0]
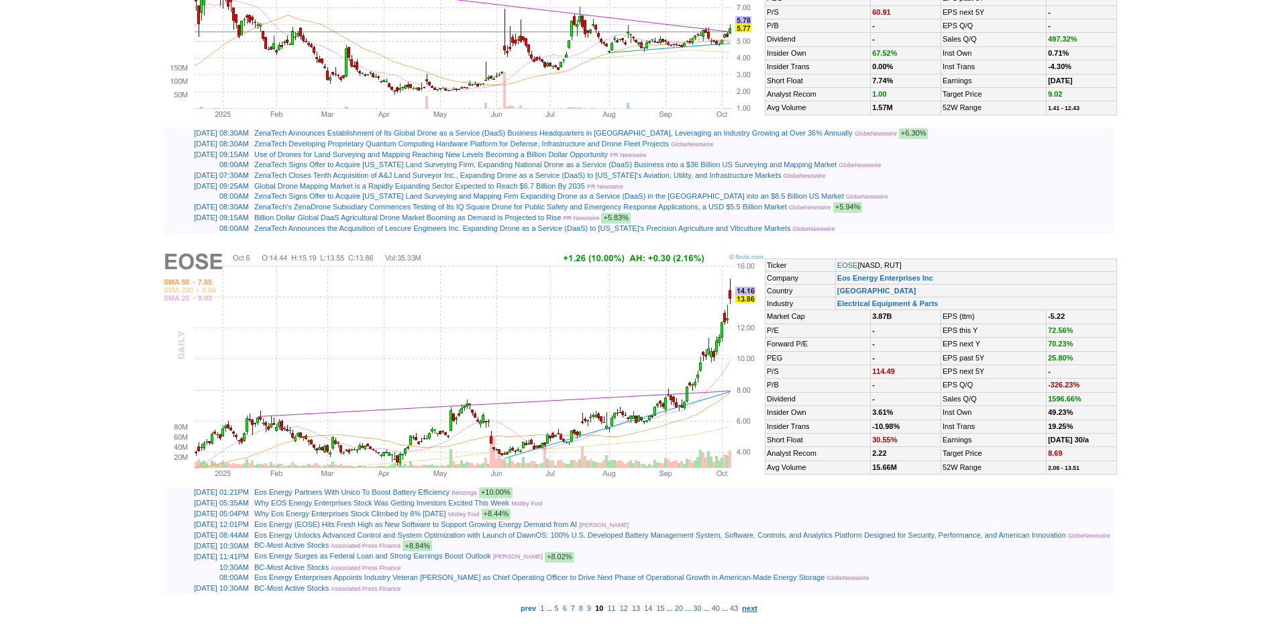
click at [757, 606] on b "next" at bounding box center [749, 608] width 15 height 8
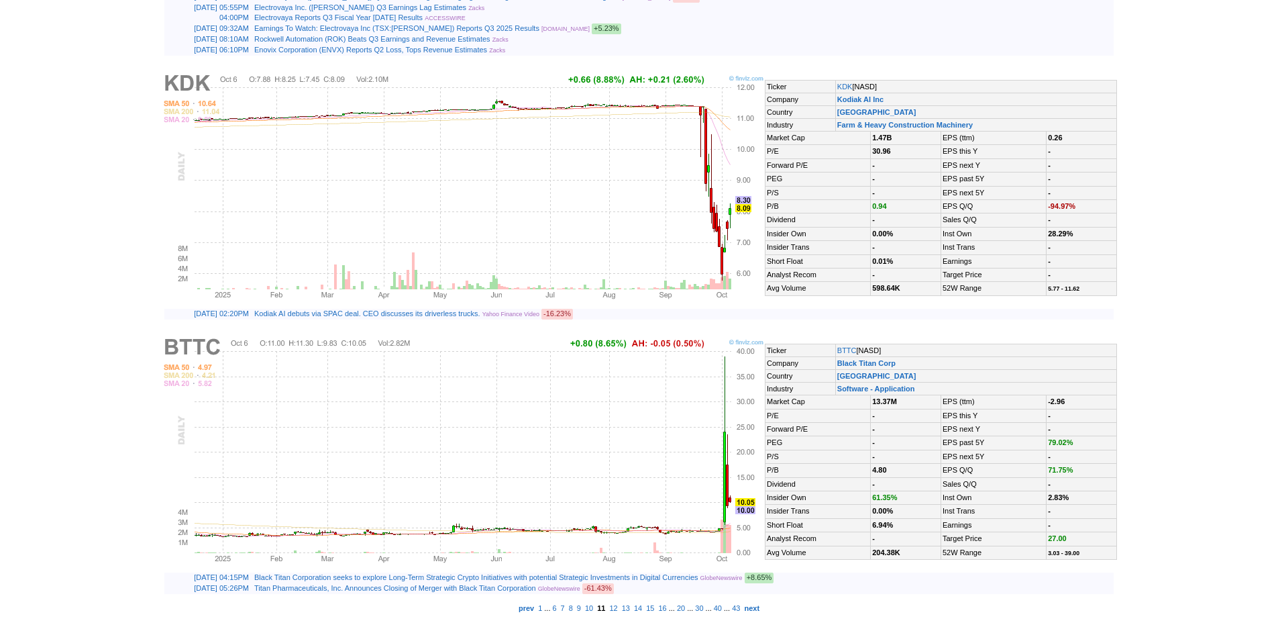
scroll to position [3009, 0]
click at [759, 608] on b "next" at bounding box center [751, 608] width 15 height 8
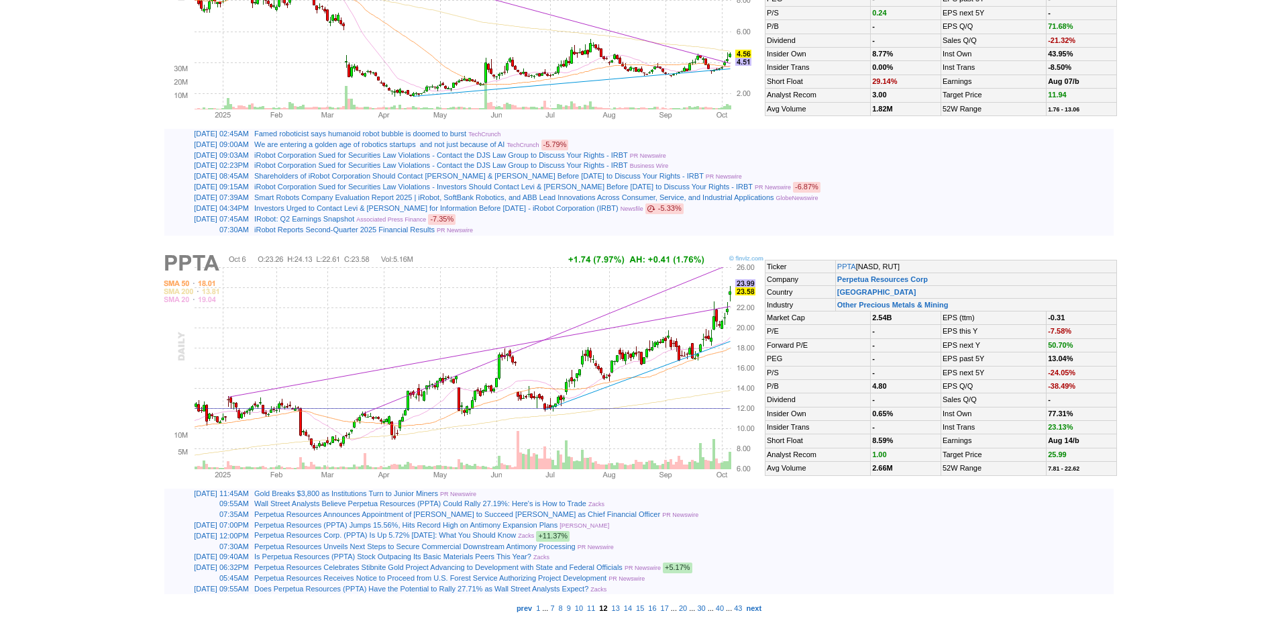
scroll to position [3158, 0]
click at [761, 610] on b "next" at bounding box center [753, 608] width 15 height 8
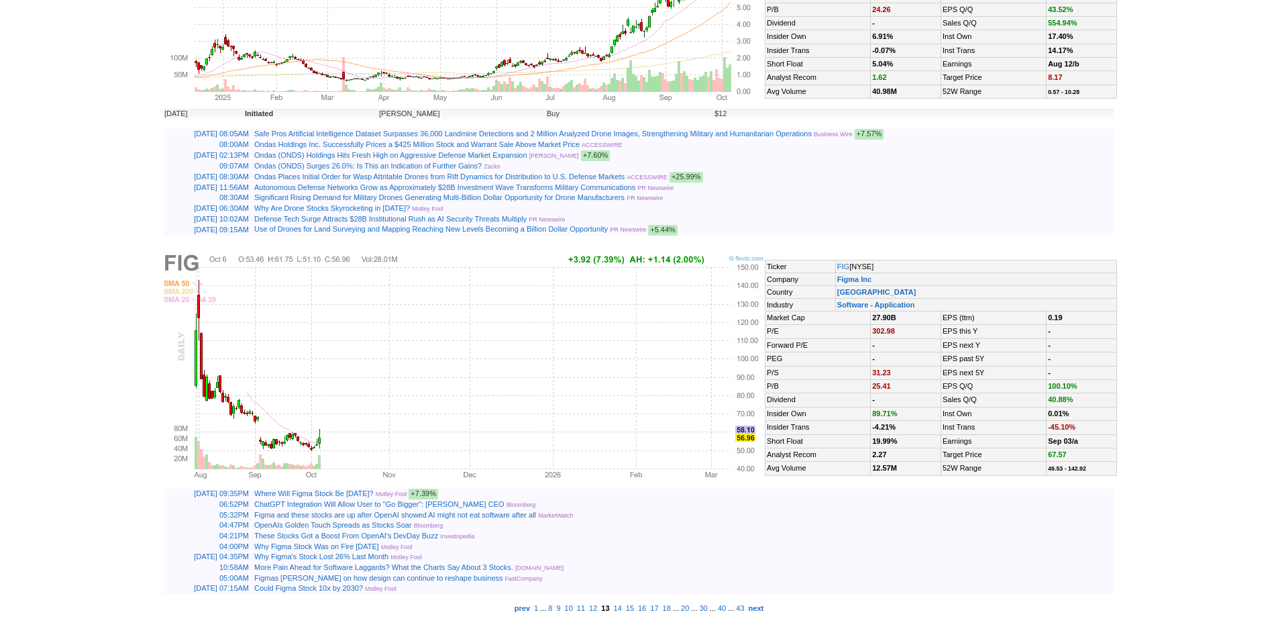
scroll to position [3180, 0]
click at [764, 610] on b "next" at bounding box center [756, 608] width 15 height 8
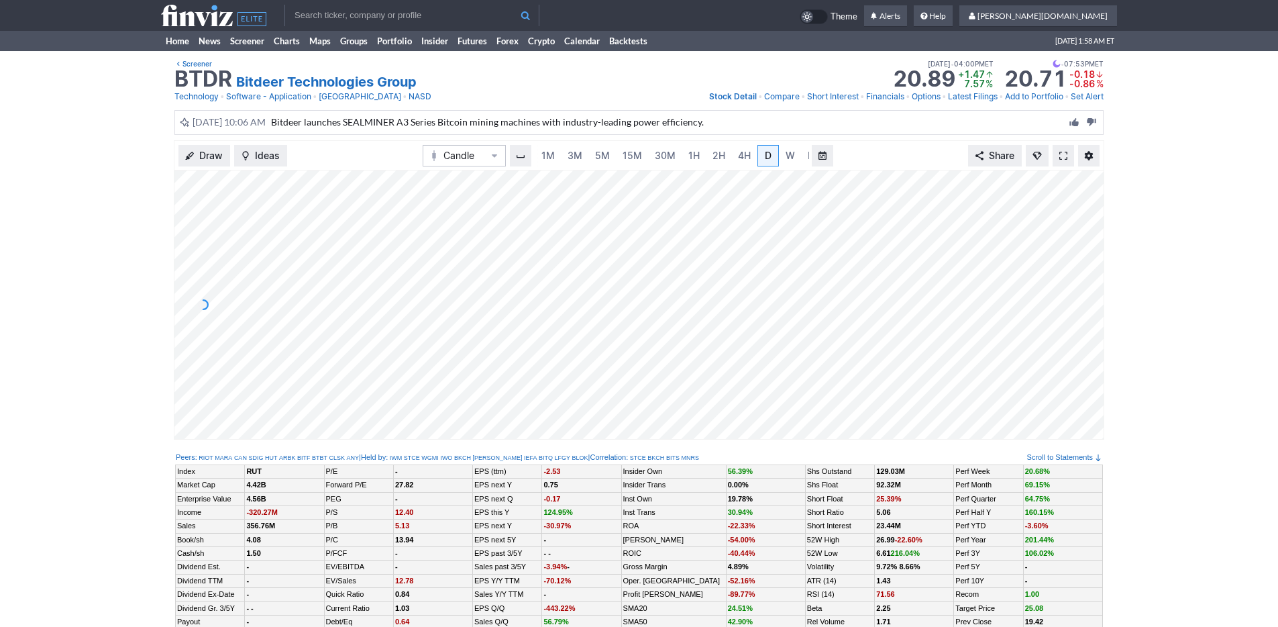
scroll to position [0, 13]
click at [1063, 159] on span at bounding box center [1063, 155] width 8 height 11
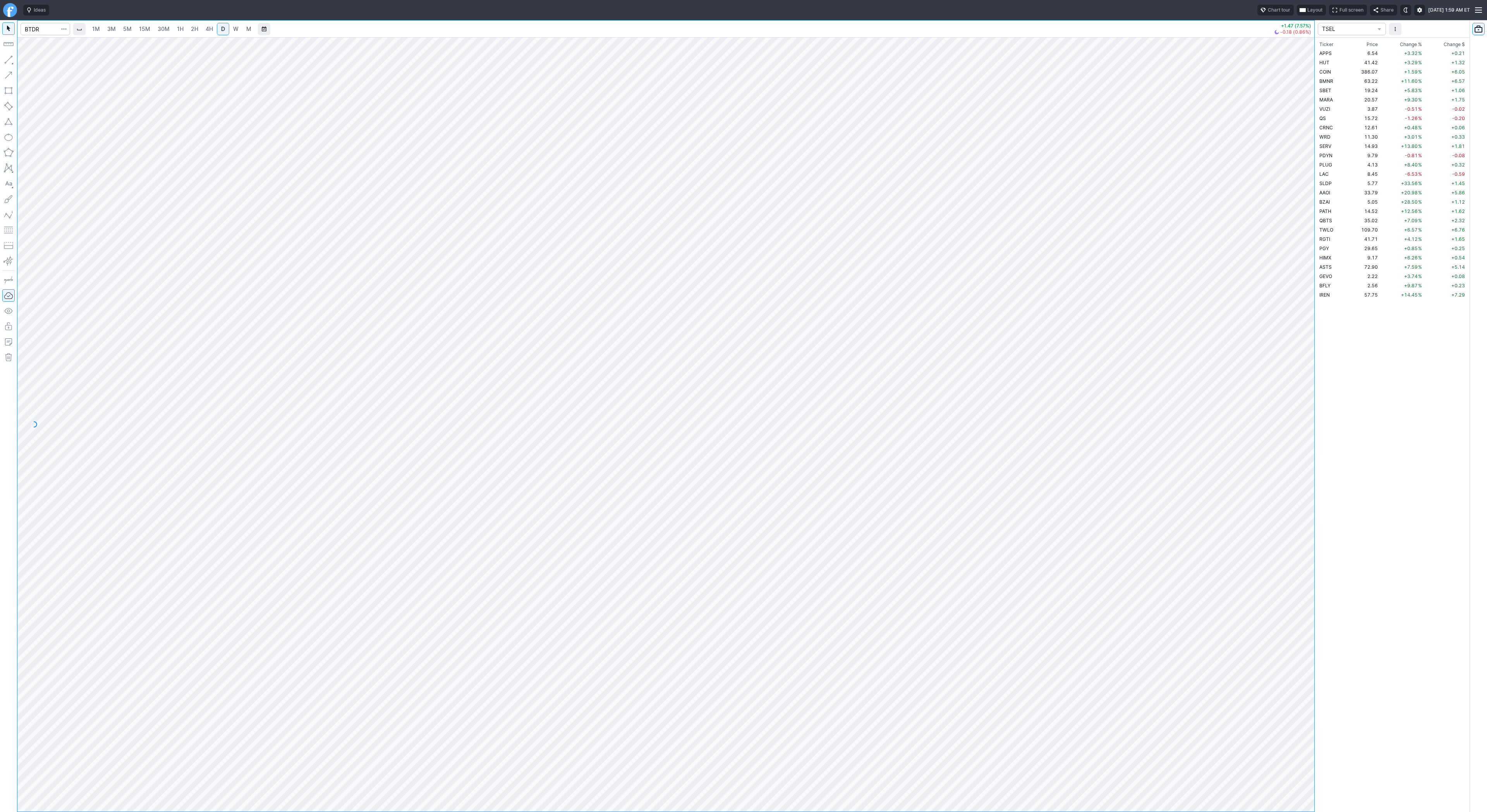
click at [65, 29] on span "button" at bounding box center [64, 29] width 5 height 8
click at [57, 58] on span "Save to Portfolio" at bounding box center [43, 55] width 39 height 8
click at [739, 391] on span "SECTOR" at bounding box center [775, 392] width 74 height 8
click at [784, 529] on span "TREND" at bounding box center [779, 532] width 74 height 8
click at [750, 420] on span "Watch" at bounding box center [775, 417] width 74 height 8
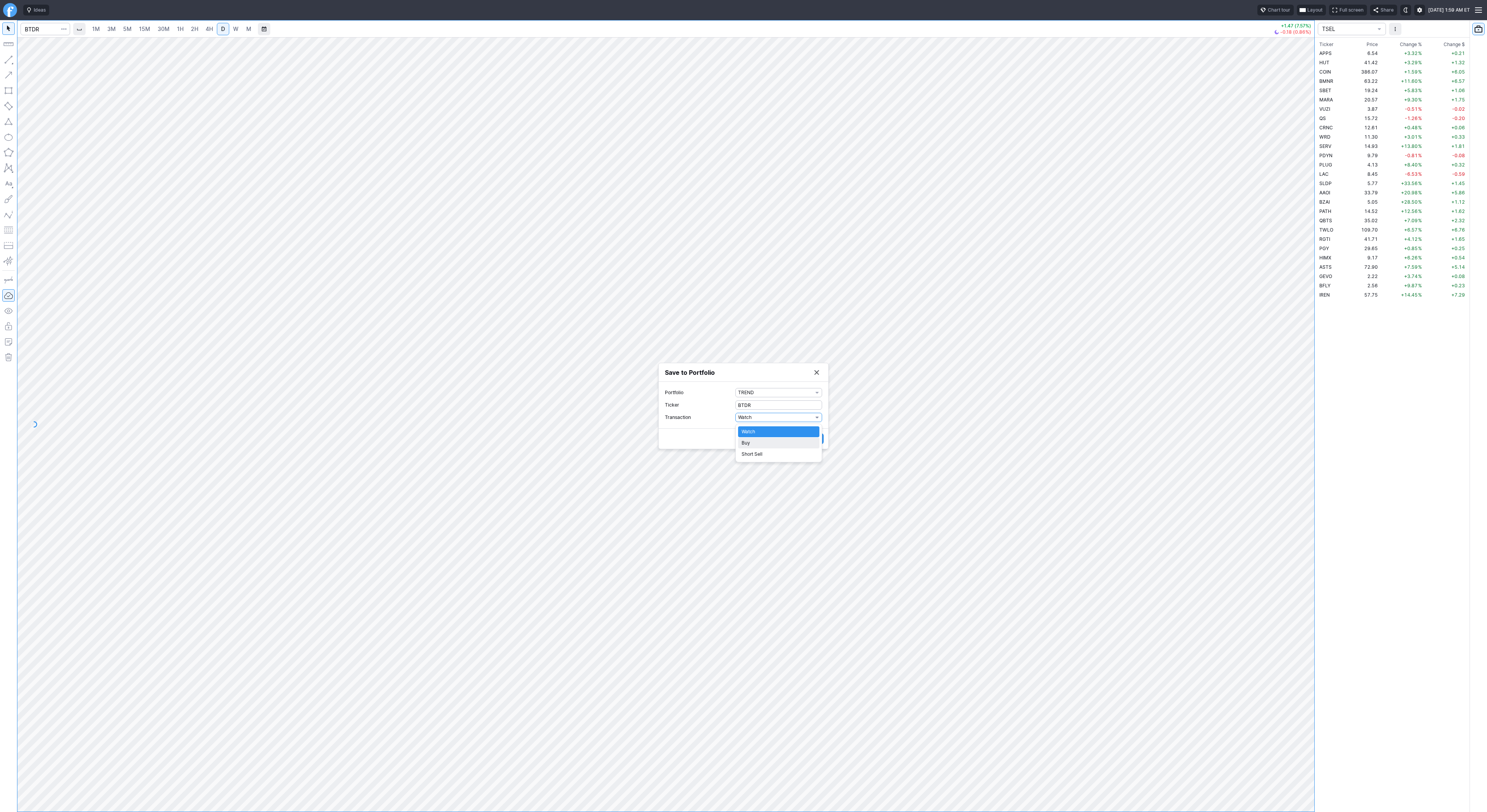
click at [751, 444] on span "Buy" at bounding box center [779, 443] width 74 height 8
drag, startPoint x: 744, startPoint y: 423, endPoint x: 726, endPoint y: 423, distance: 18.0
click at [726, 423] on label "Shares 0" at bounding box center [744, 424] width 157 height 9
click at [735, 423] on input "0" at bounding box center [779, 424] width 87 height 9
type input "1"
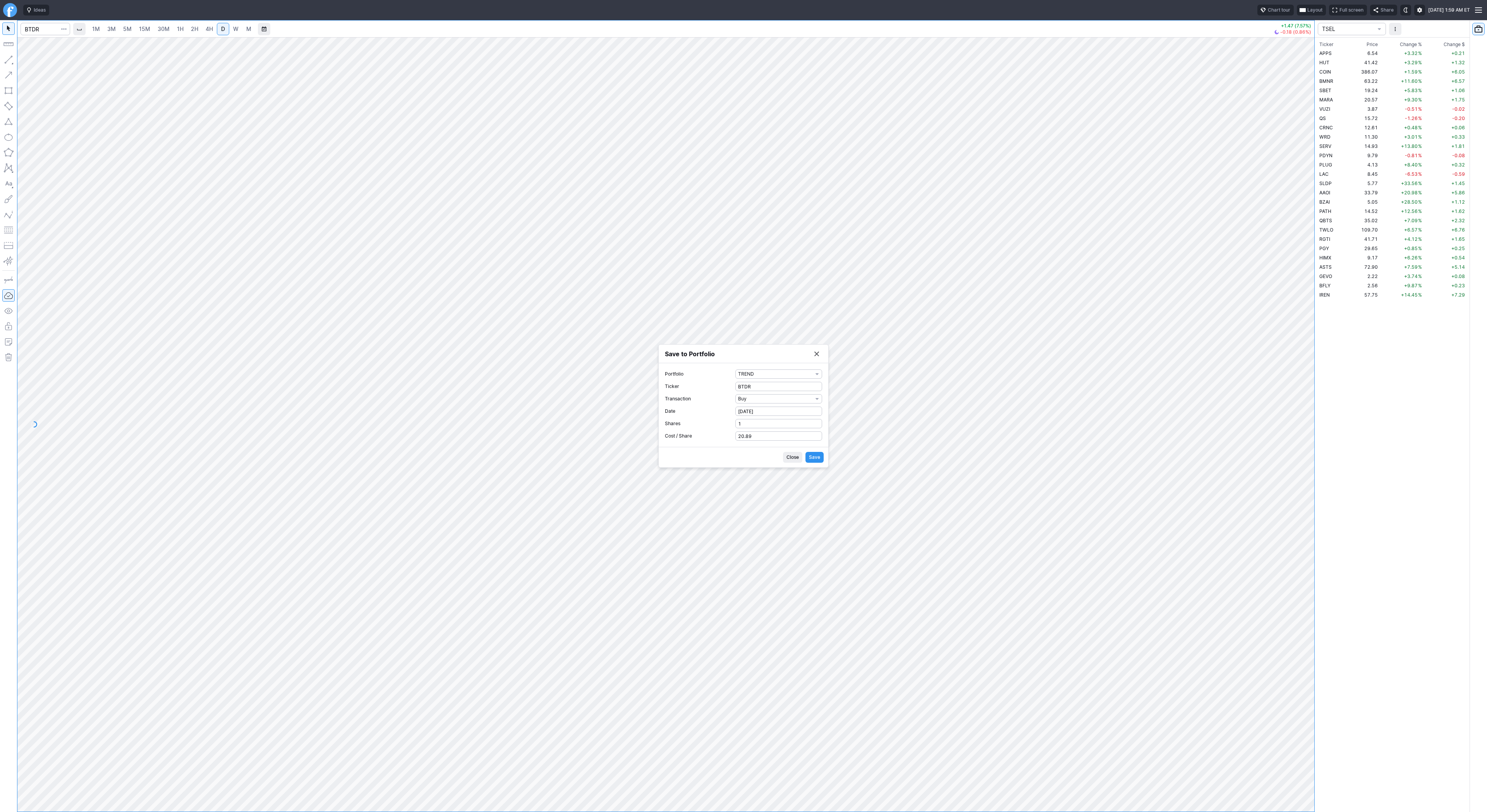
click at [820, 459] on button "Save" at bounding box center [815, 457] width 18 height 11
click at [812, 375] on button "Save to Portfolio" at bounding box center [816, 375] width 11 height 11
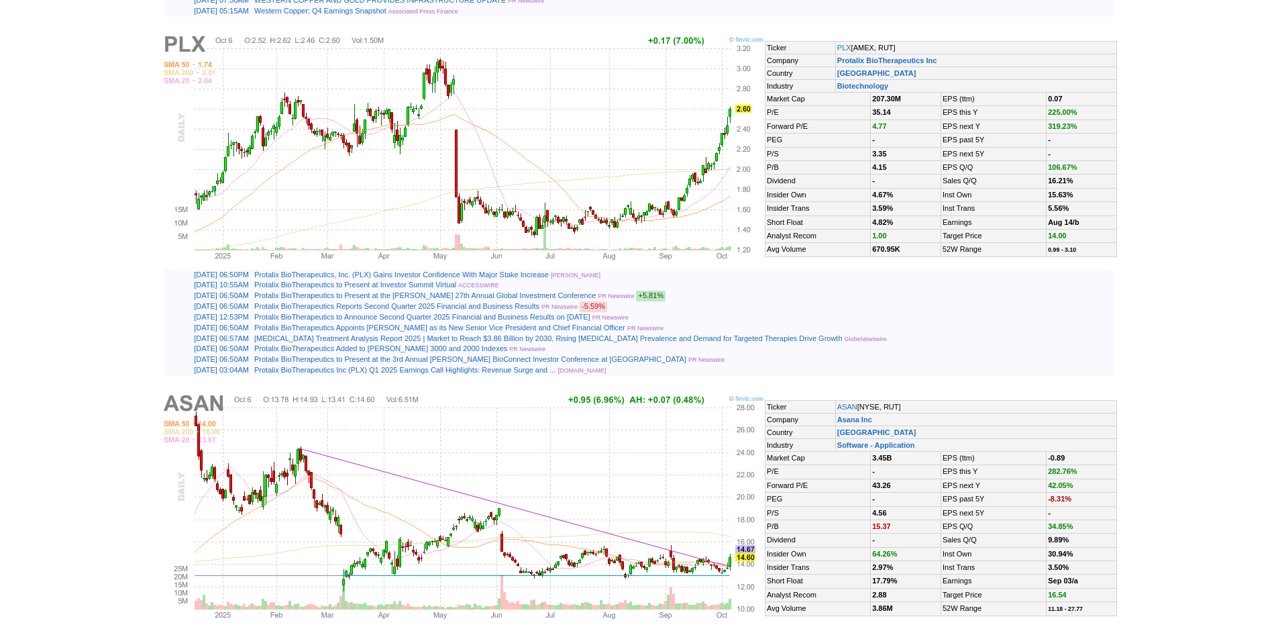
scroll to position [3168, 0]
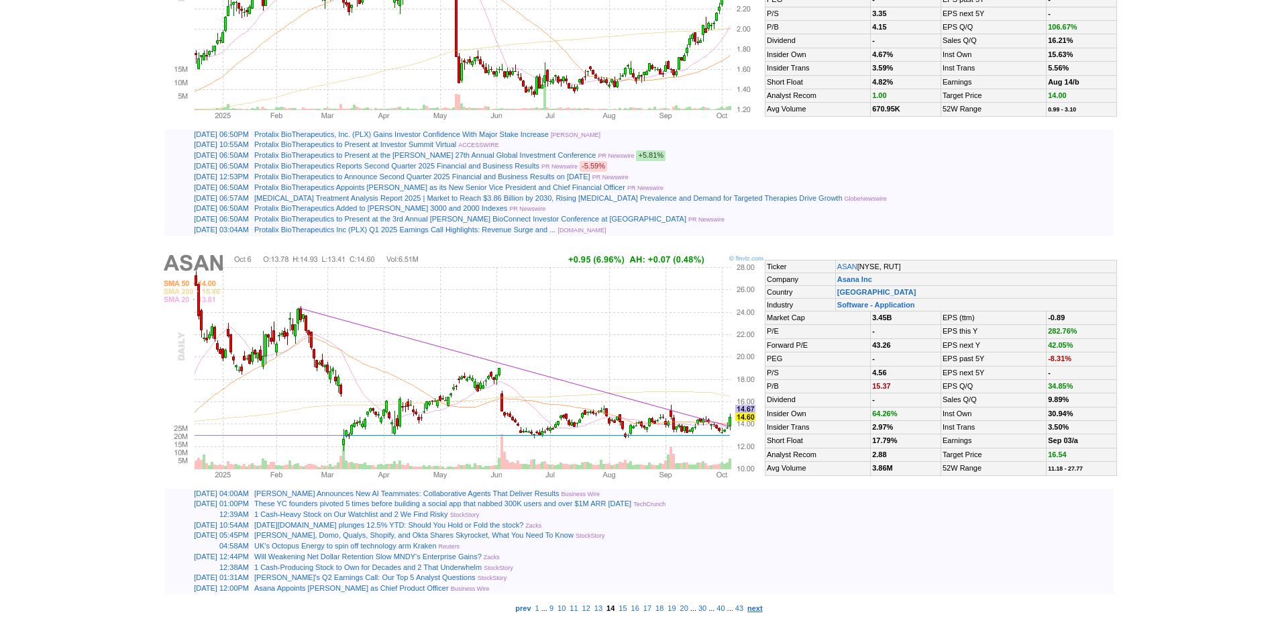
click at [763, 604] on b "next" at bounding box center [754, 608] width 15 height 8
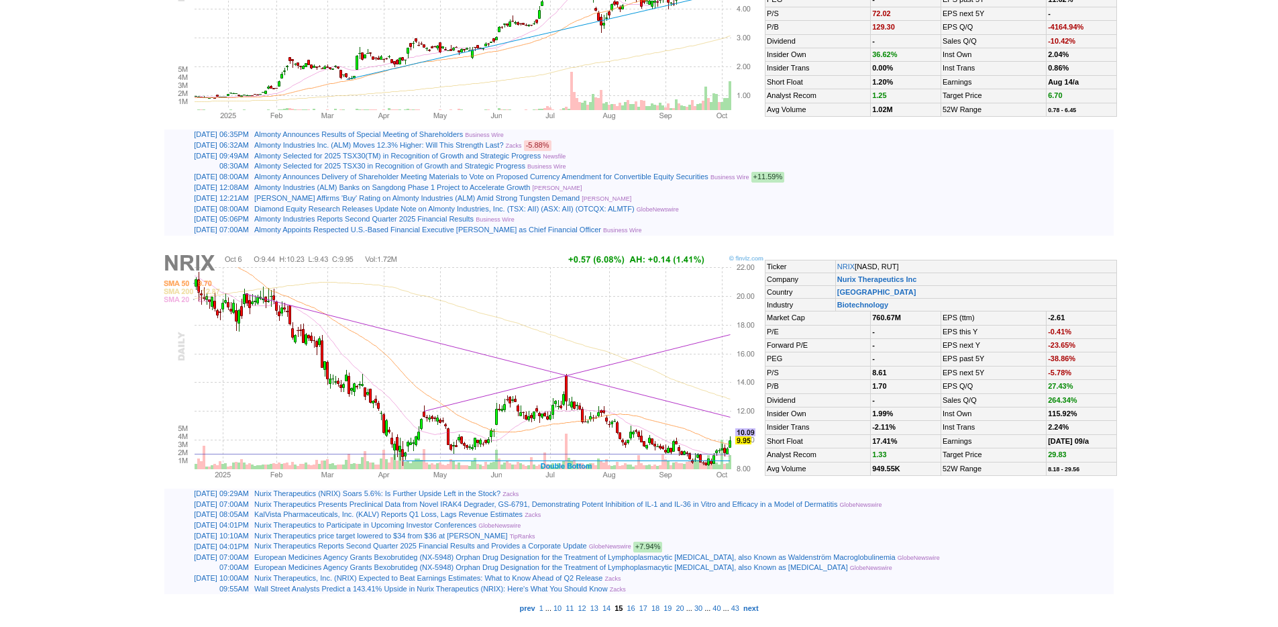
scroll to position [3152, 0]
click at [759, 607] on b "next" at bounding box center [750, 608] width 15 height 8
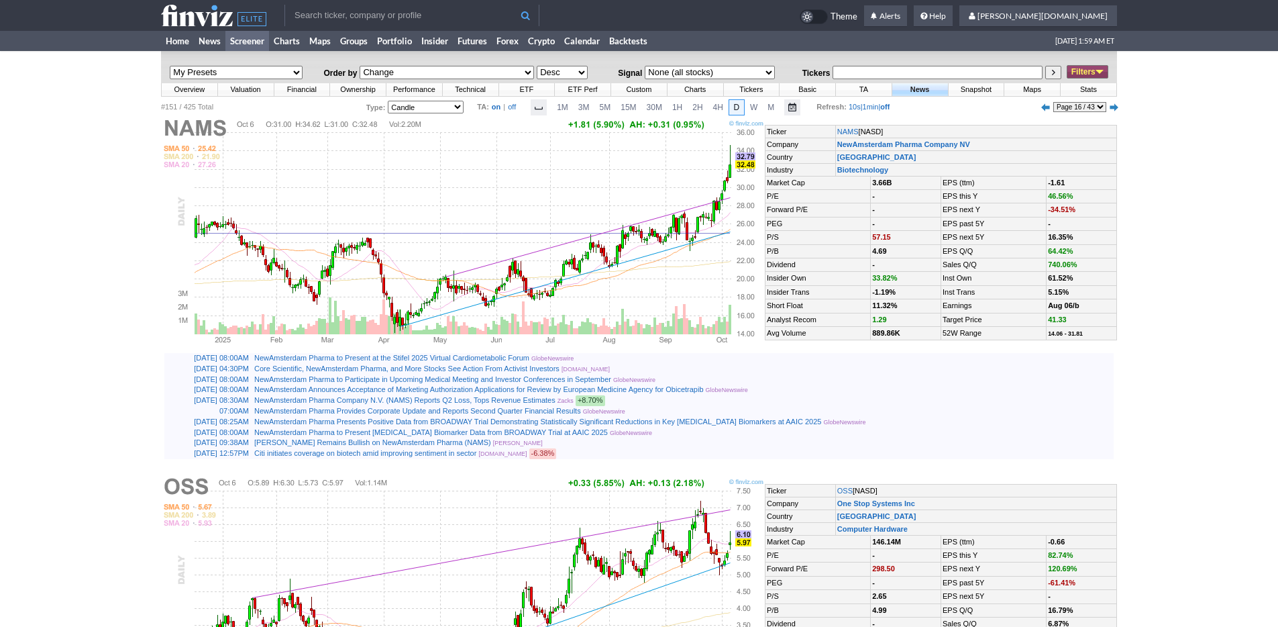
click at [1077, 70] on link "Filters" at bounding box center [1088, 71] width 42 height 13
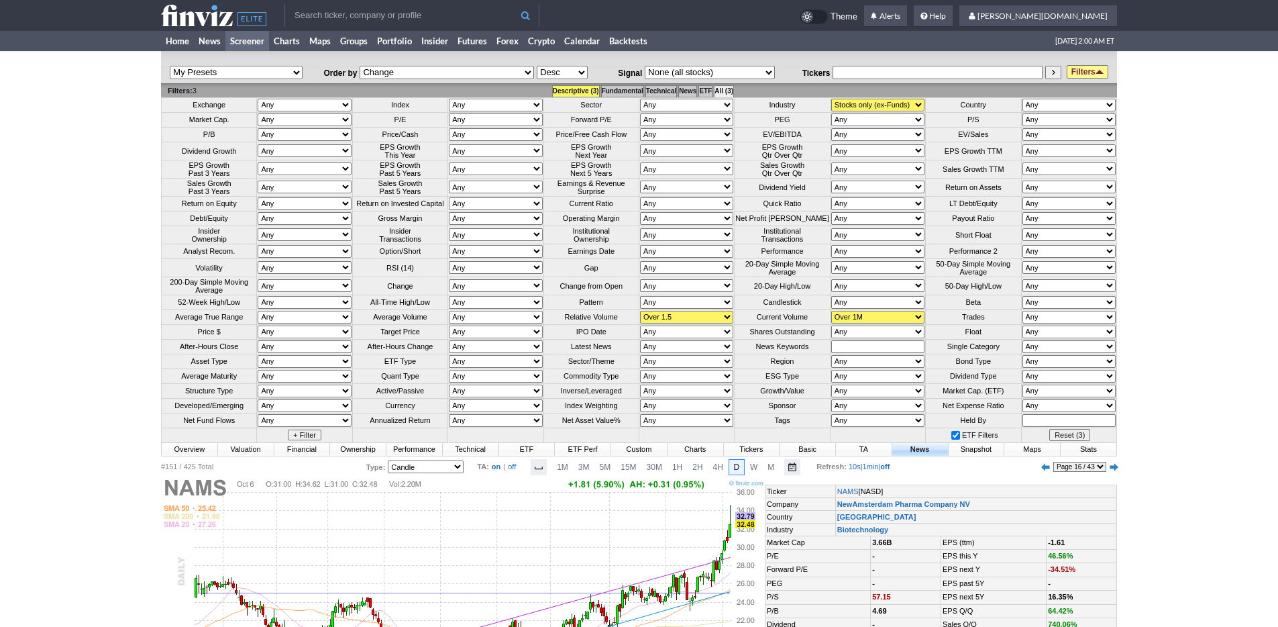
click at [285, 119] on select "Any Mega ($200bln and more) Large ($10bln to $200bln) Mid ($2bln to $10bln) Sma…" at bounding box center [304, 119] width 93 height 13
select select "smallover"
click at [258, 113] on select "Any Mega ($200bln and more) Large ($10bln to $200bln) Mid ($2bln to $10bln) Sma…" at bounding box center [304, 119] width 93 height 13
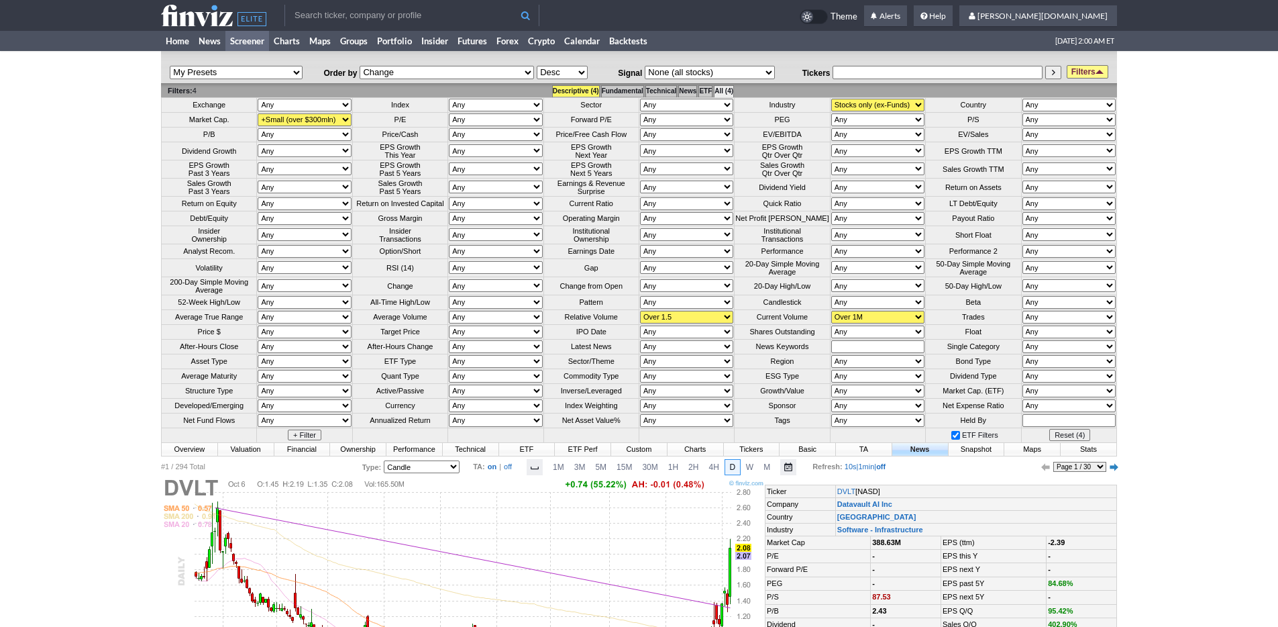
click at [720, 323] on select "Any Over 10 Over 5 Over 3 Over 2 Over 1.5 Over 1 Over 0.75 Over 0.5 Over 0.25 U…" at bounding box center [686, 317] width 93 height 13
select select "o1"
click at [640, 323] on select "Any Over 10 Over 5 Over 3 Over 2 Over 1.5 Over 1 Over 0.75 Over 0.5 Over 0.25 U…" at bounding box center [686, 317] width 93 height 13
click at [1078, 70] on link "Filters" at bounding box center [1088, 71] width 42 height 13
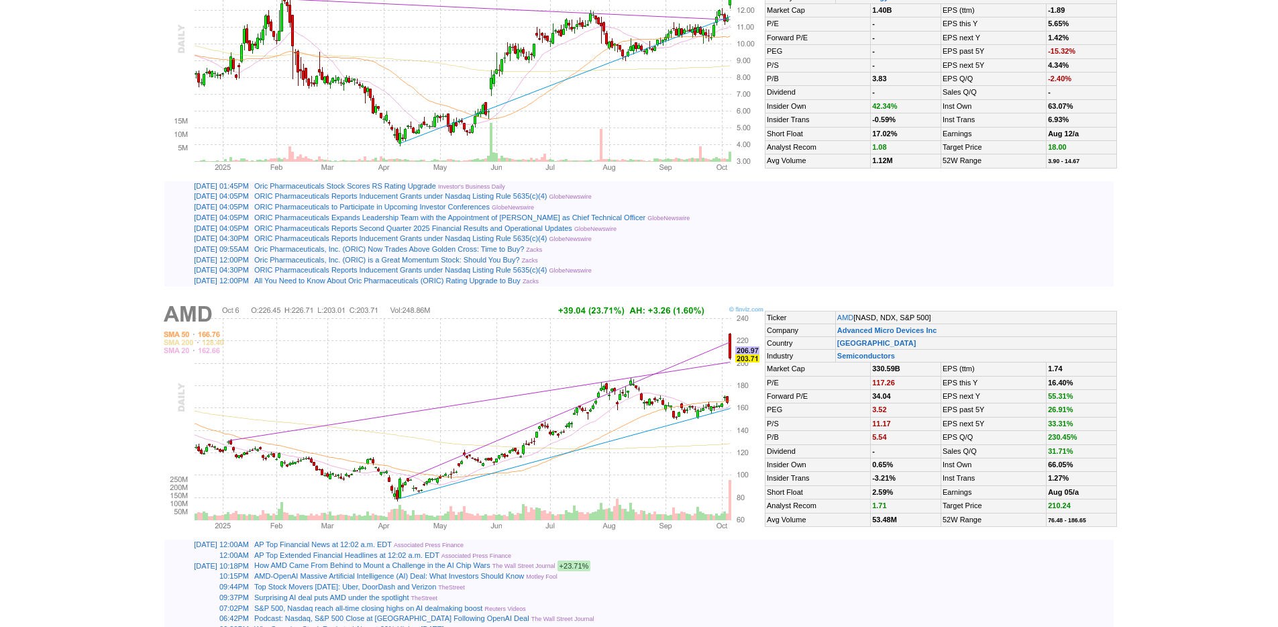
scroll to position [3103, 0]
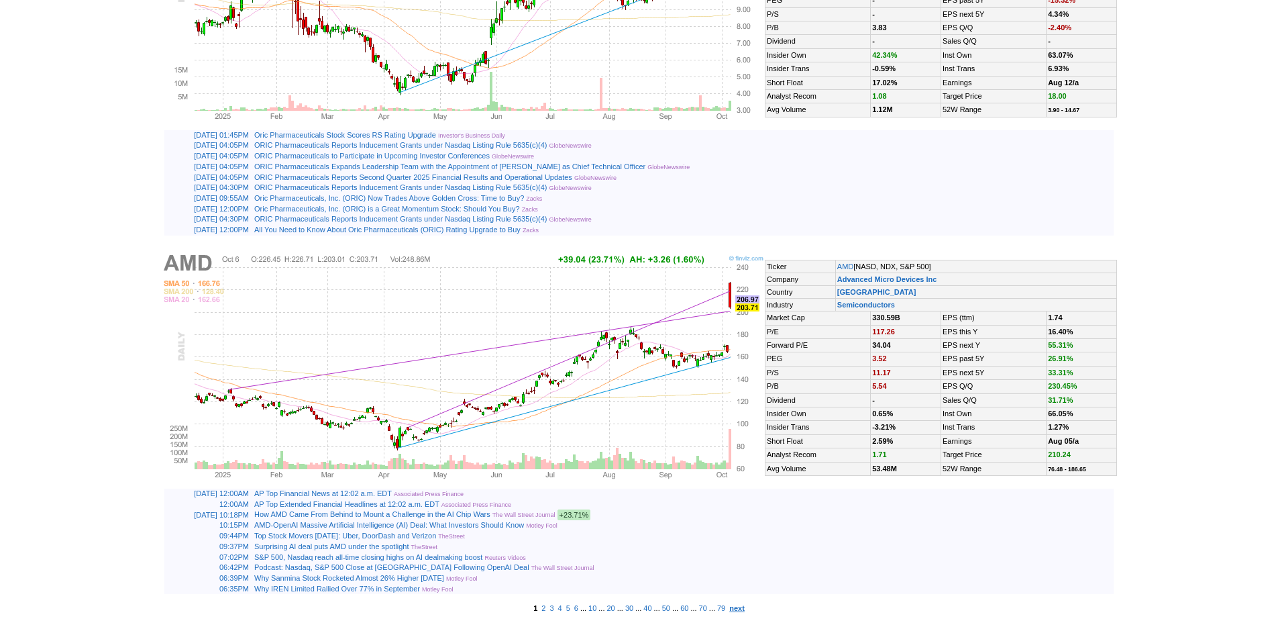
click at [745, 606] on b "next" at bounding box center [736, 608] width 15 height 8
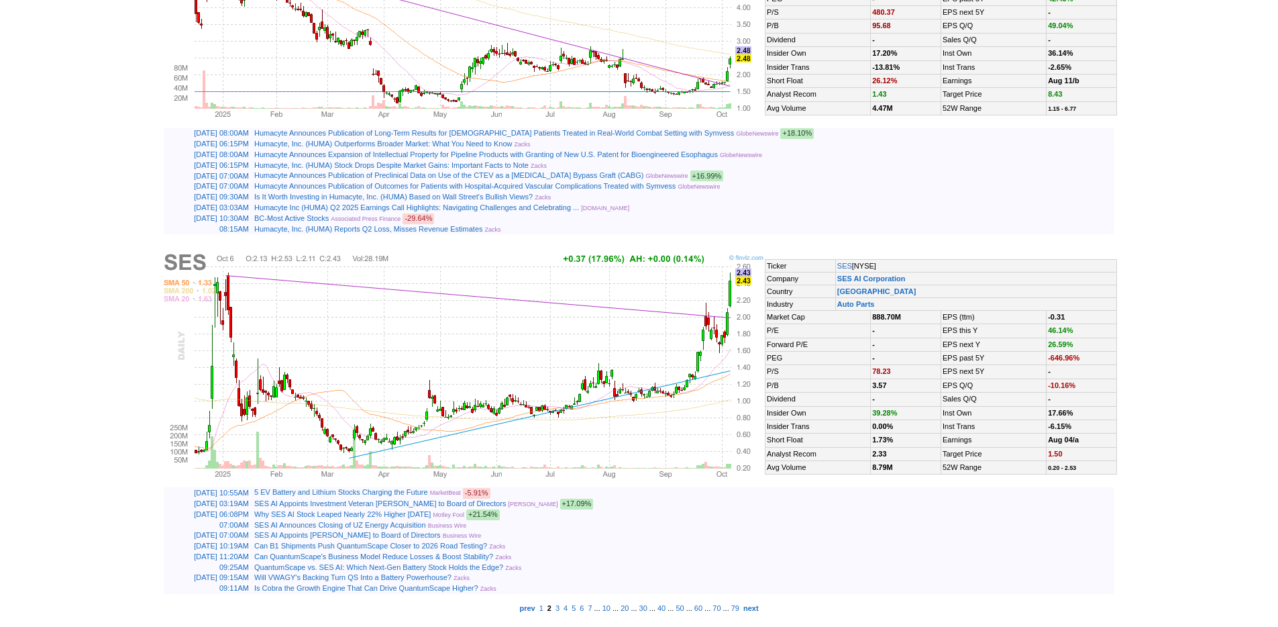
scroll to position [3157, 0]
click at [759, 609] on b "next" at bounding box center [750, 608] width 15 height 8
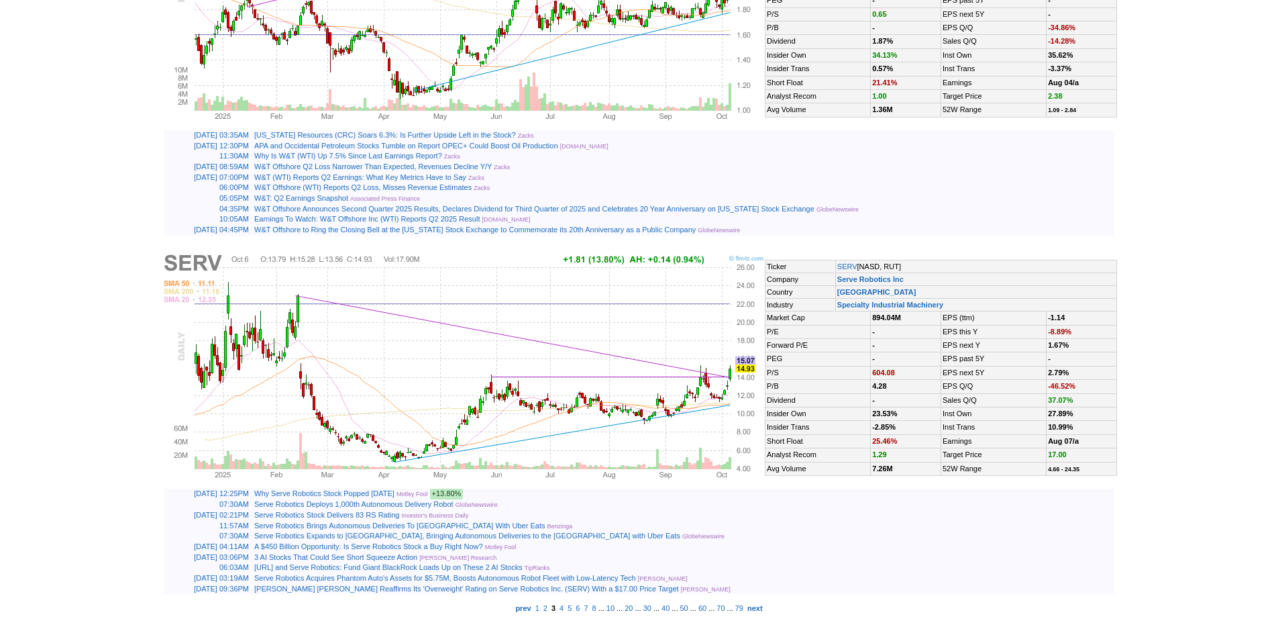
scroll to position [3163, 0]
click at [763, 604] on b "next" at bounding box center [754, 608] width 15 height 8
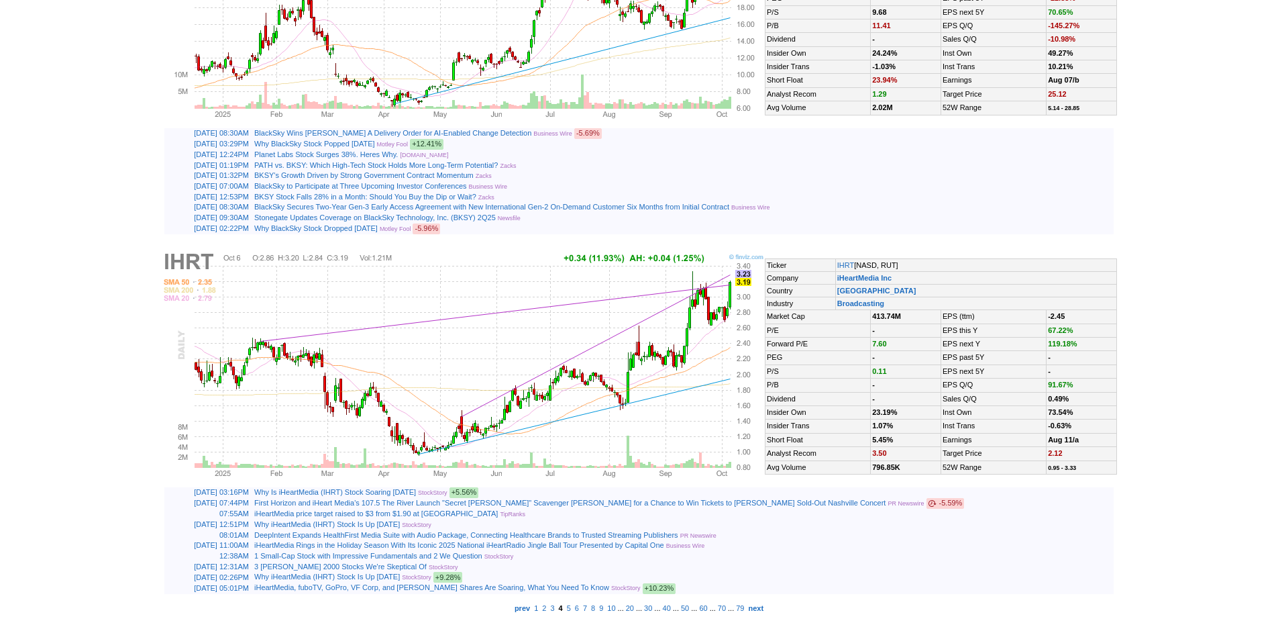
scroll to position [3176, 0]
click at [763, 611] on b "next" at bounding box center [755, 608] width 15 height 8
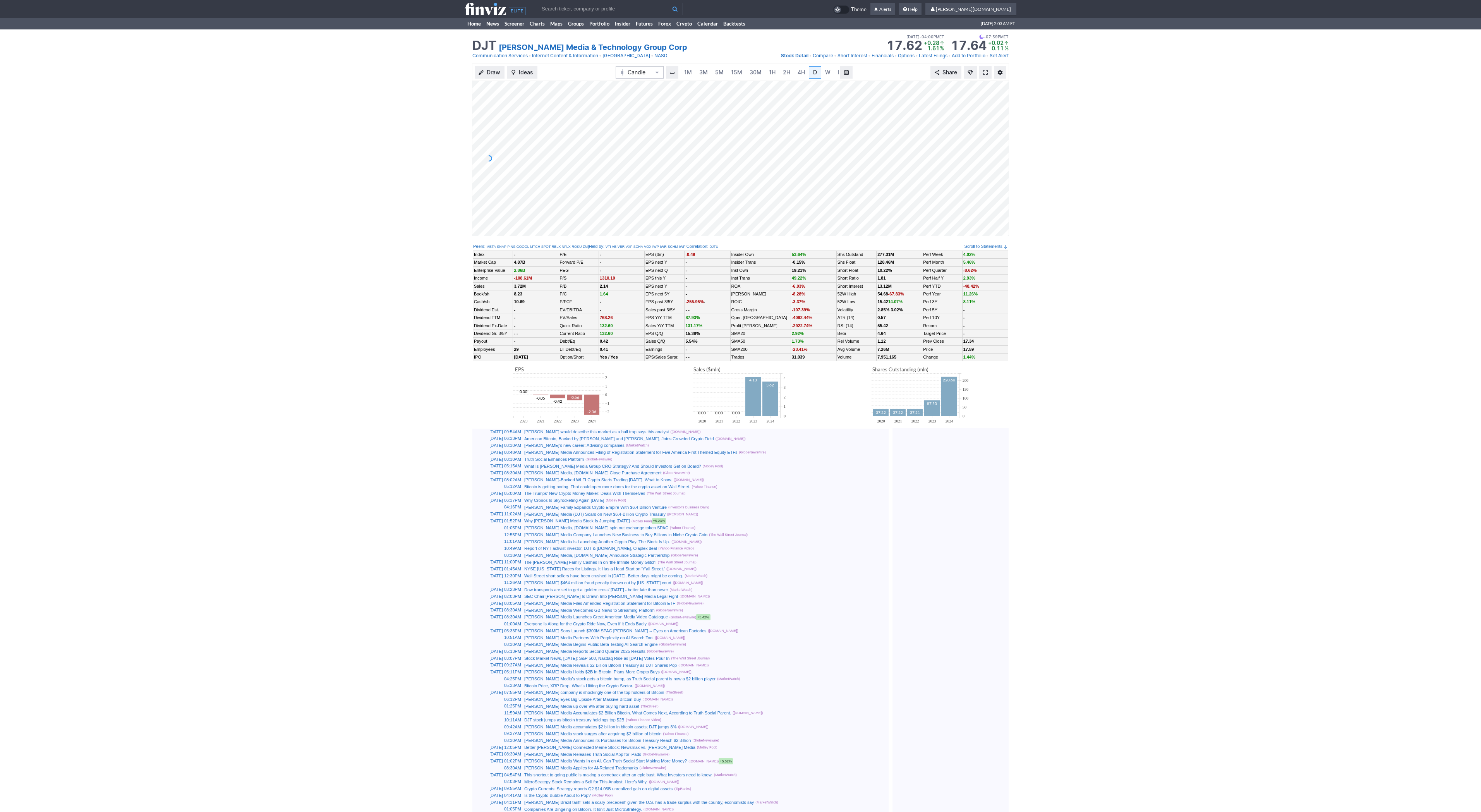
scroll to position [0, 8]
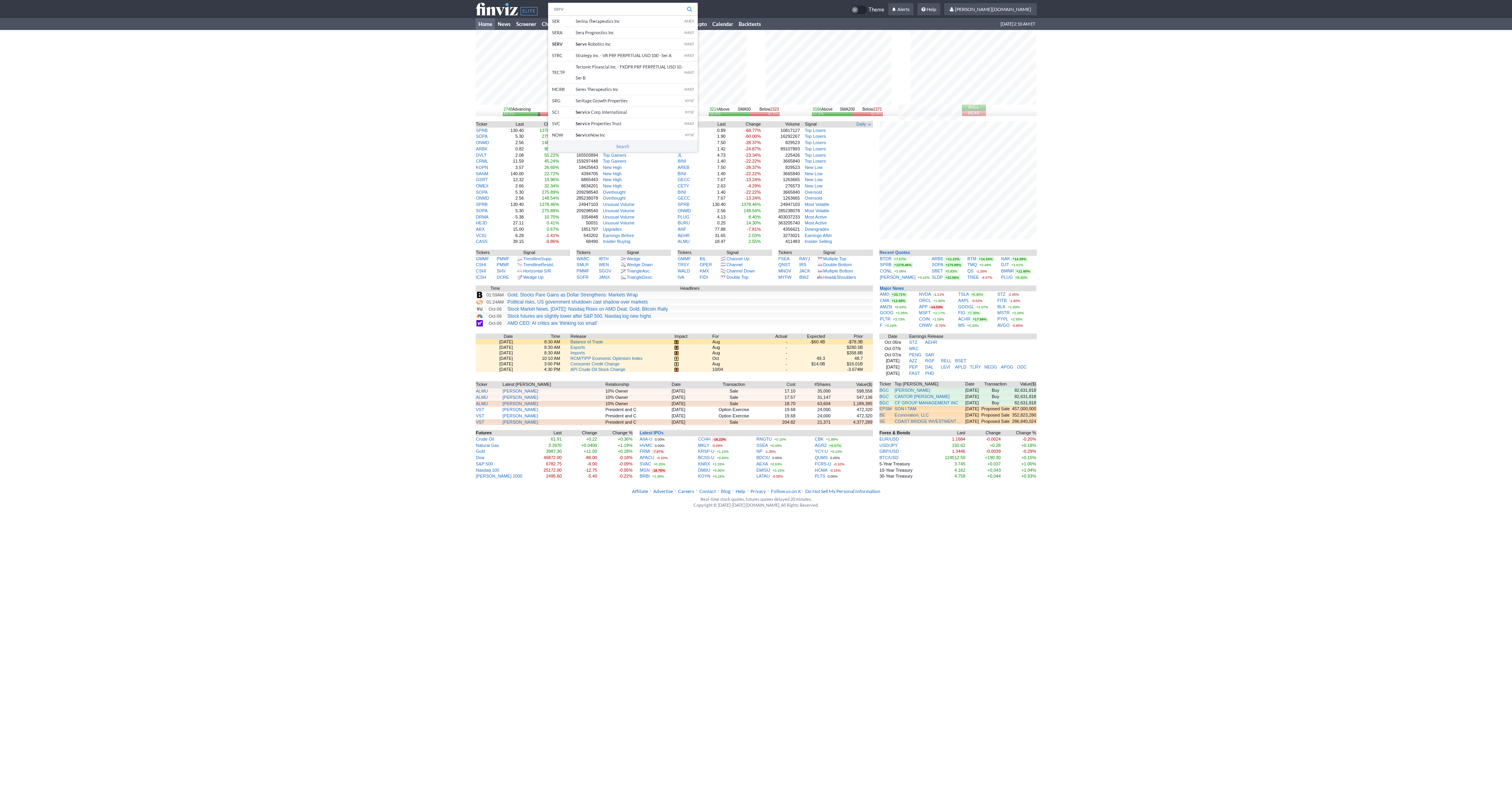
type input "serv"
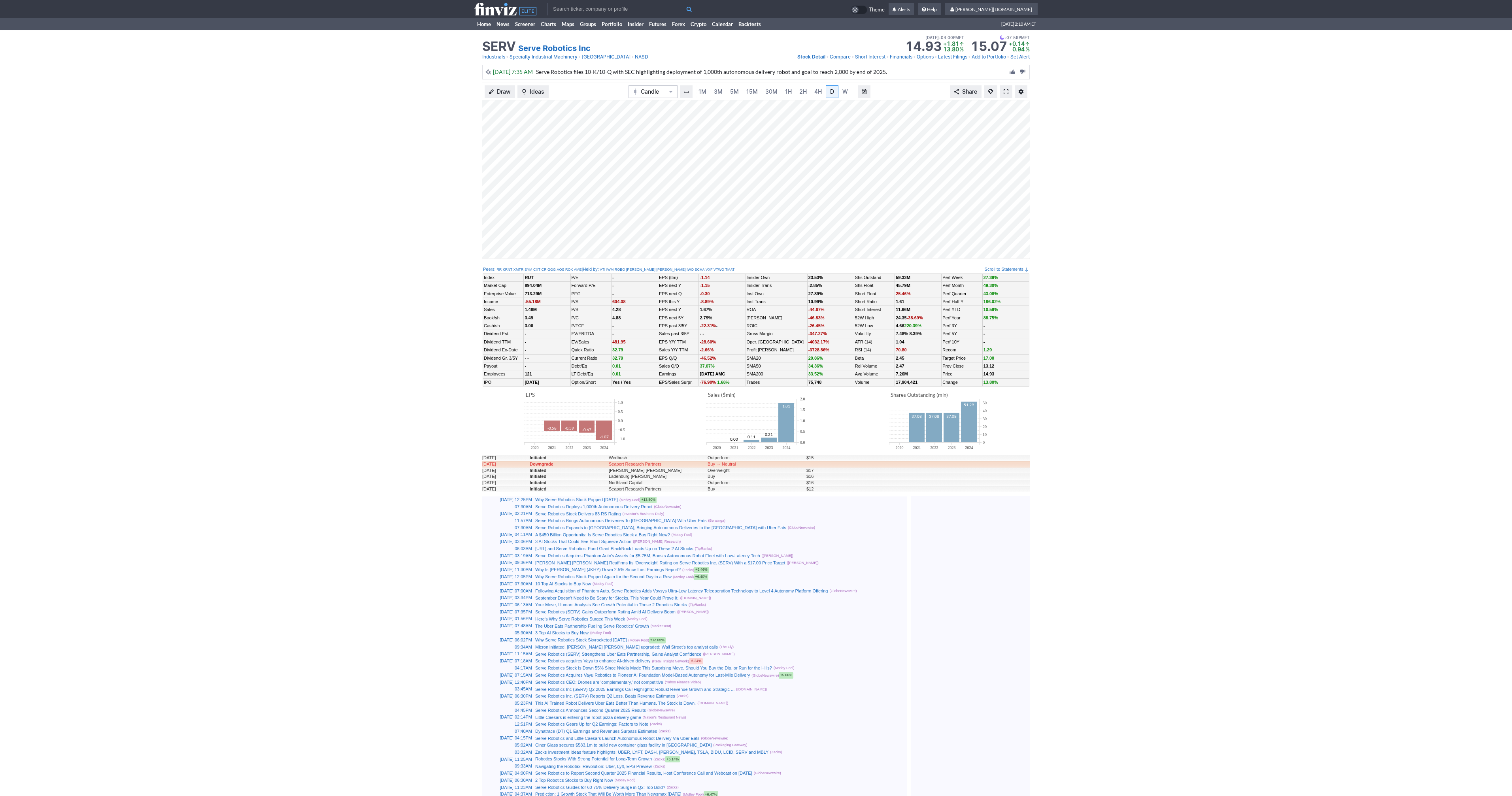
scroll to position [0, 8]
click at [1005, 91] on span at bounding box center [1006, 91] width 5 height 6
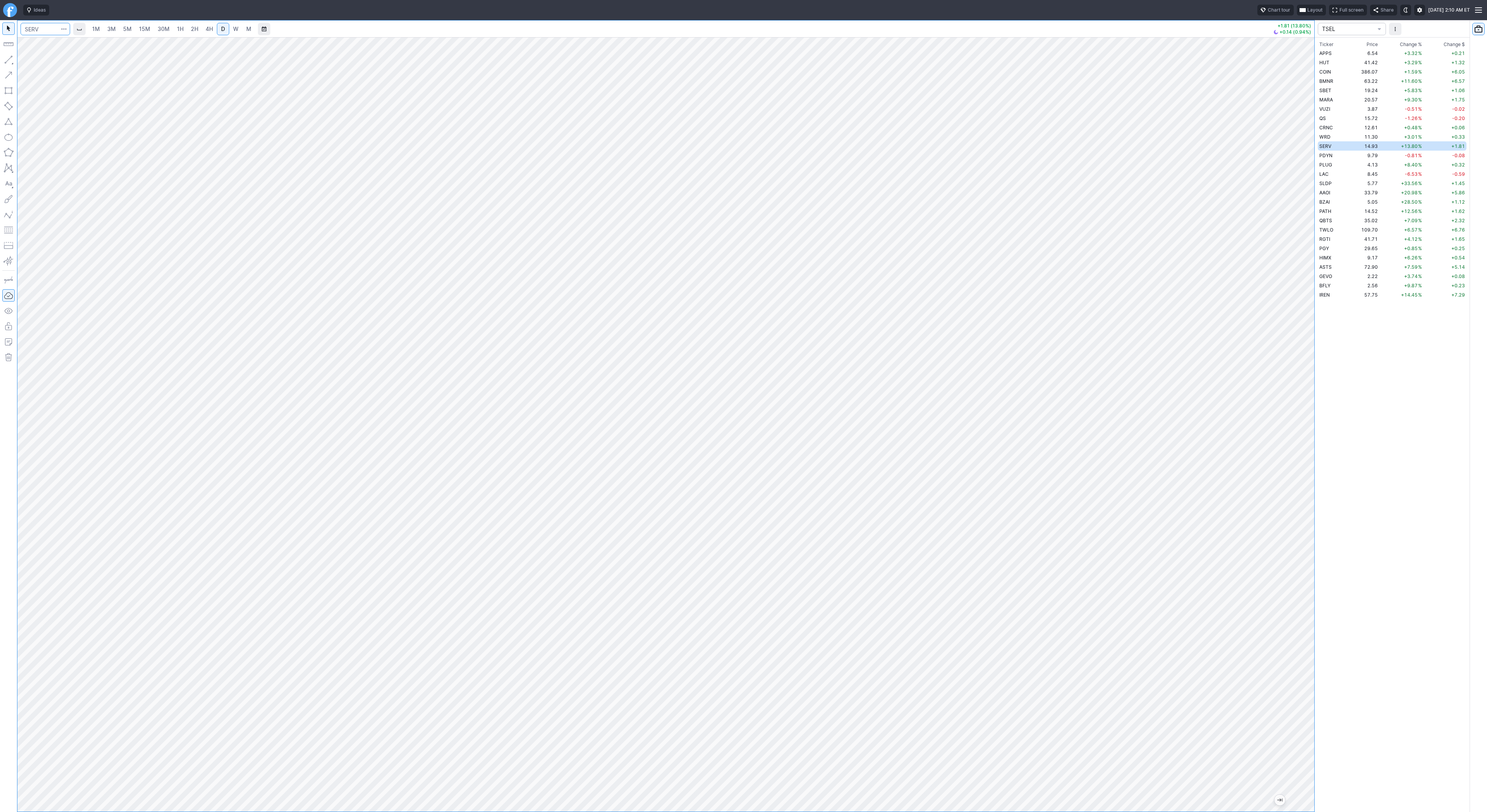
click at [50, 28] on input "Search" at bounding box center [46, 29] width 50 height 12
type input "path"
click at [43, 29] on input "Search" at bounding box center [46, 29] width 50 height 12
type input "qsi"
click at [45, 30] on input "Search" at bounding box center [46, 29] width 50 height 12
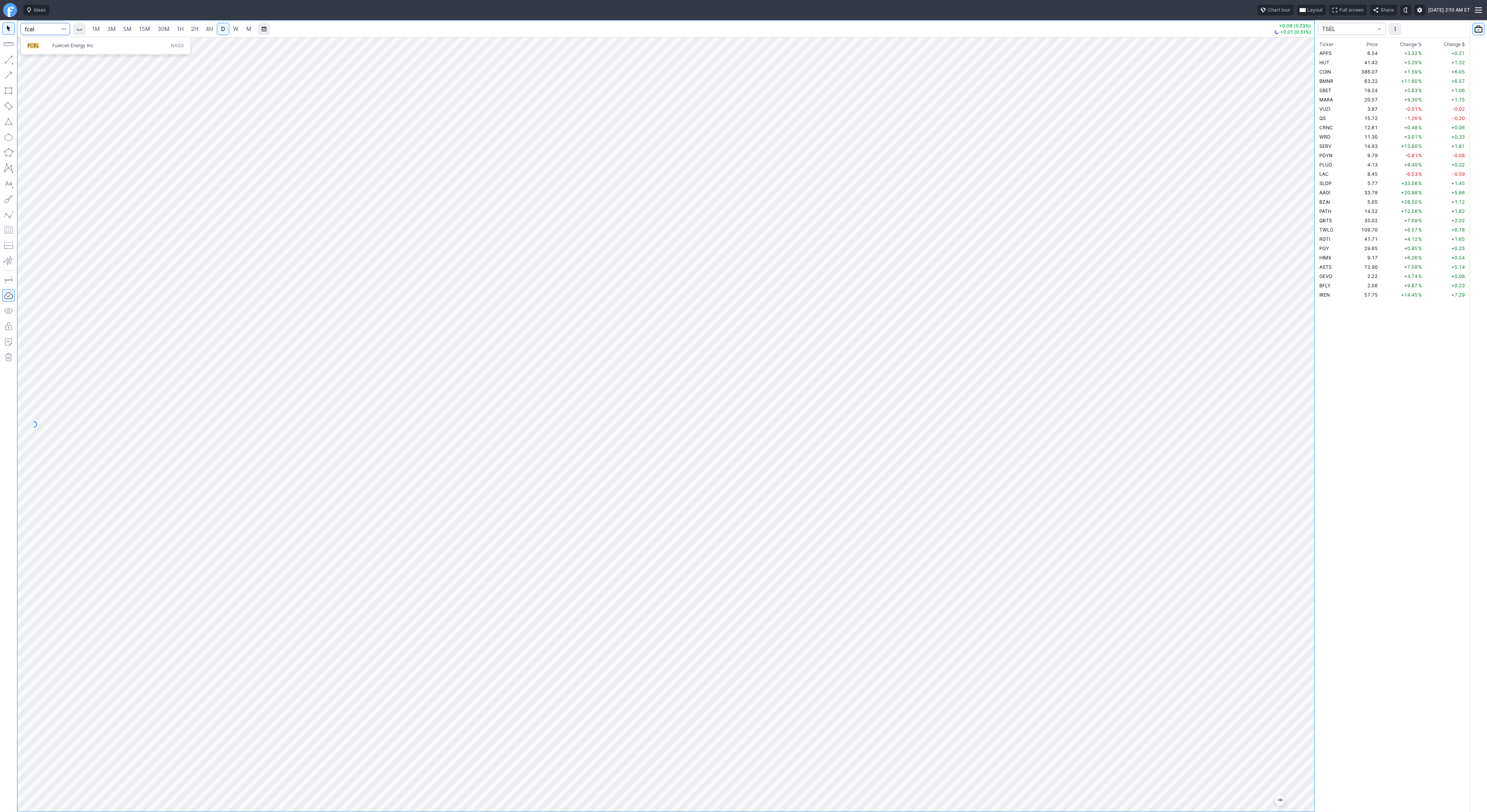
type input "fcel"
click at [30, 29] on input "Search" at bounding box center [46, 29] width 50 height 12
type input "smco"
type input "smci"
click at [40, 28] on input "Search" at bounding box center [46, 29] width 50 height 12
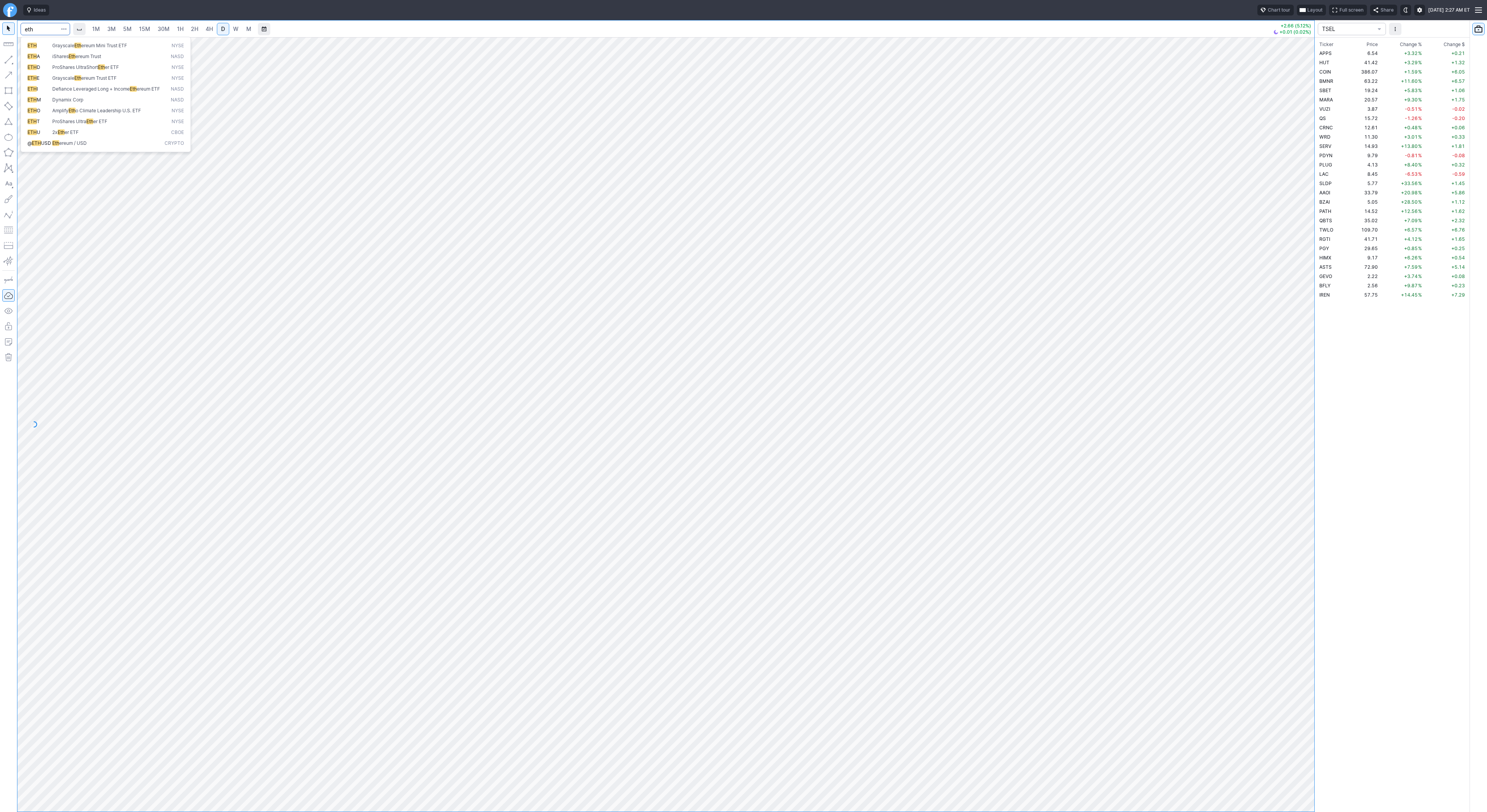
type input "eth"
click at [64, 145] on button "@ ETH USD Eth ereum / USD Crypto" at bounding box center [106, 143] width 163 height 11
drag, startPoint x: 1307, startPoint y: 244, endPoint x: 1312, endPoint y: 397, distance: 153.1
click at [1312, 397] on div at bounding box center [1306, 422] width 16 height 755
click at [193, 26] on span "2H" at bounding box center [195, 28] width 8 height 6
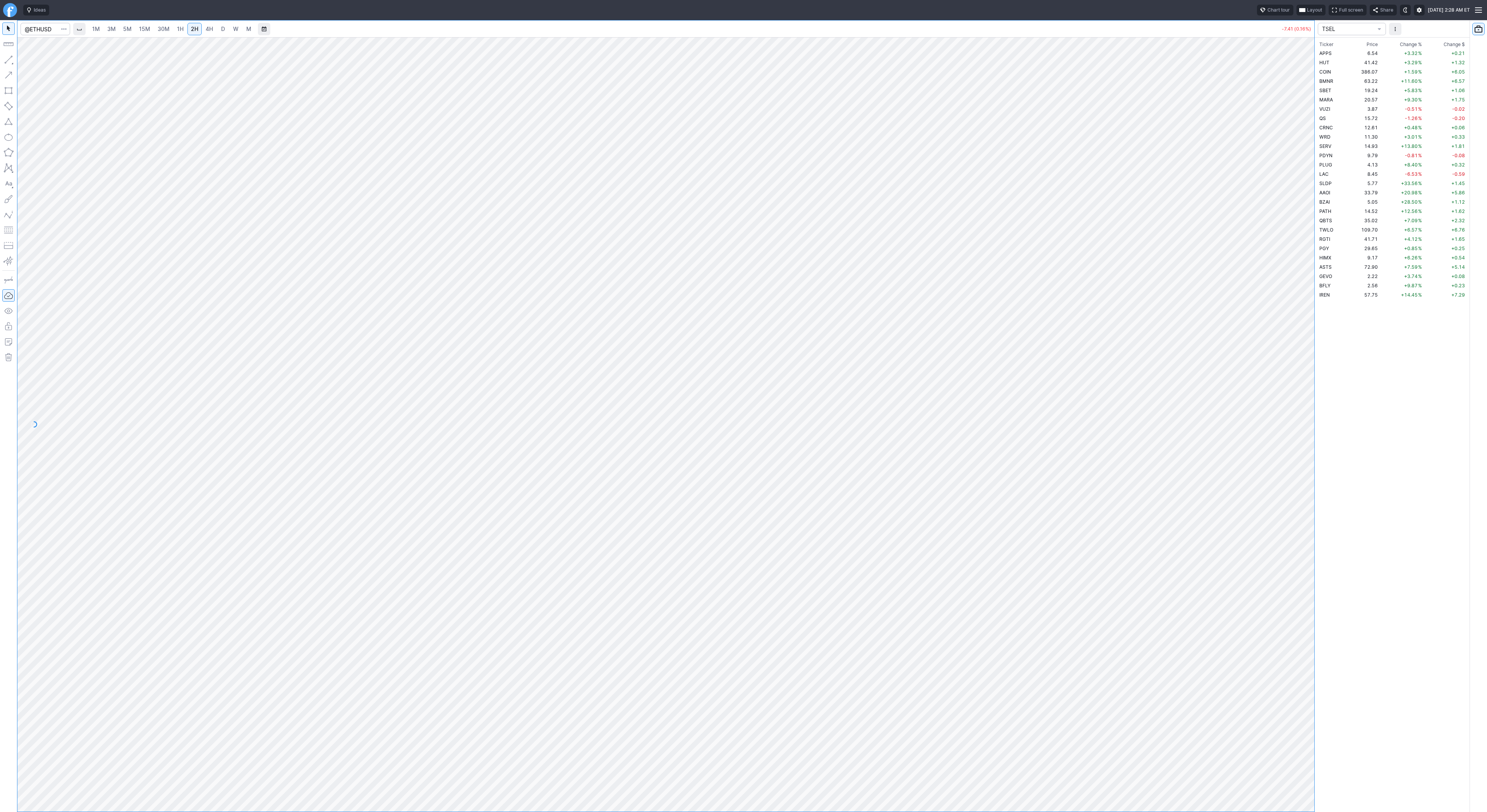
click at [213, 30] on link "4H" at bounding box center [209, 29] width 14 height 12
